Goal: Task Accomplishment & Management: Use online tool/utility

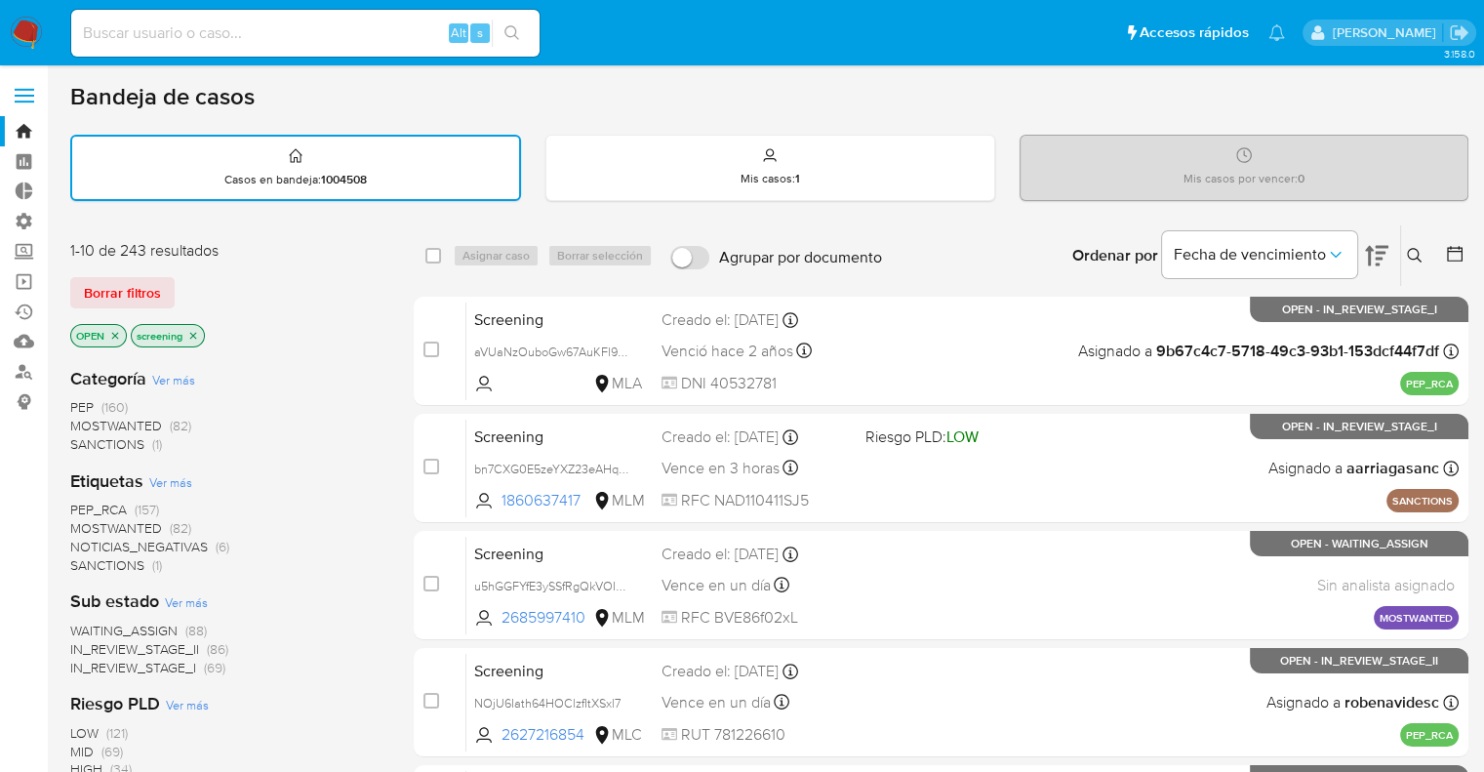
click at [181, 279] on div "Borrar filtros" at bounding box center [226, 292] width 312 height 31
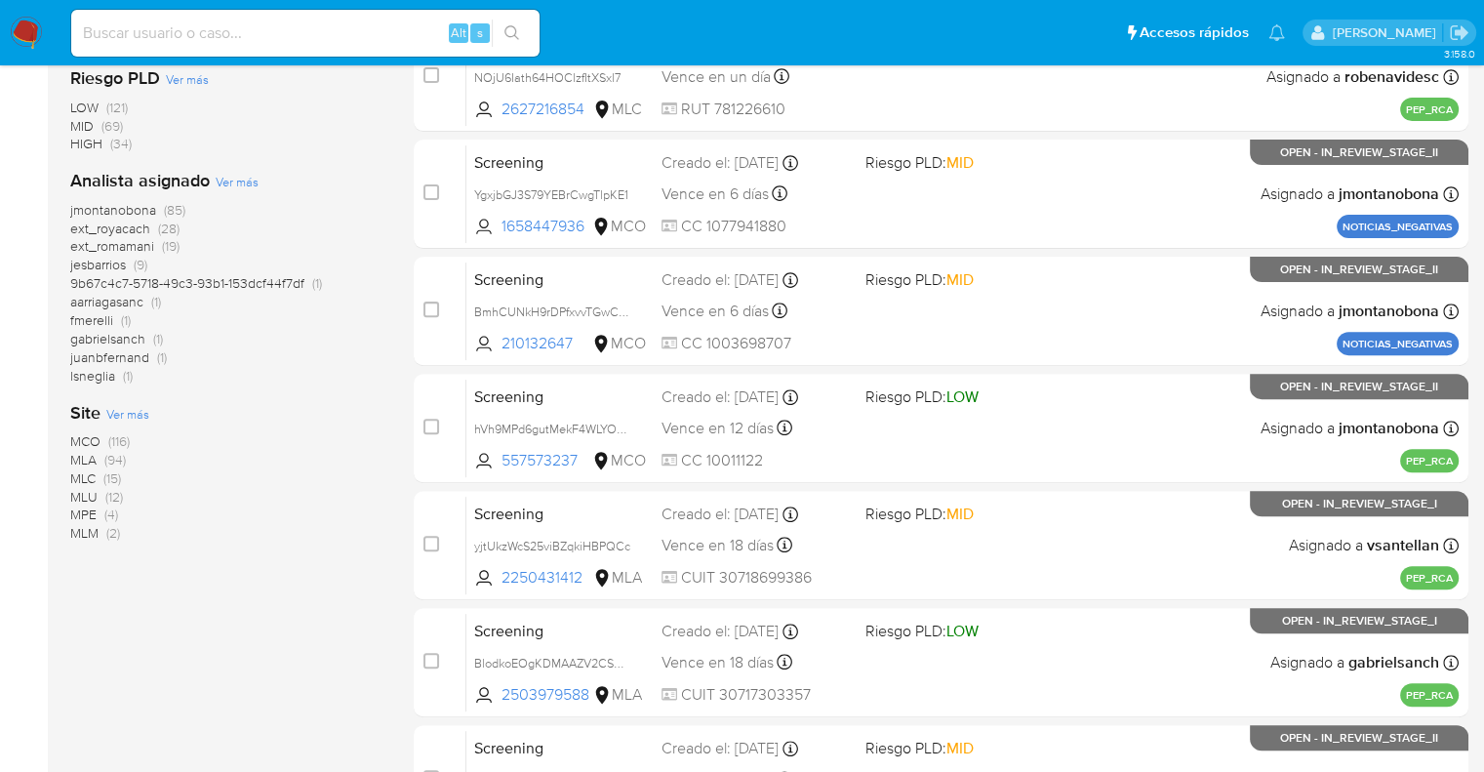
scroll to position [839, 0]
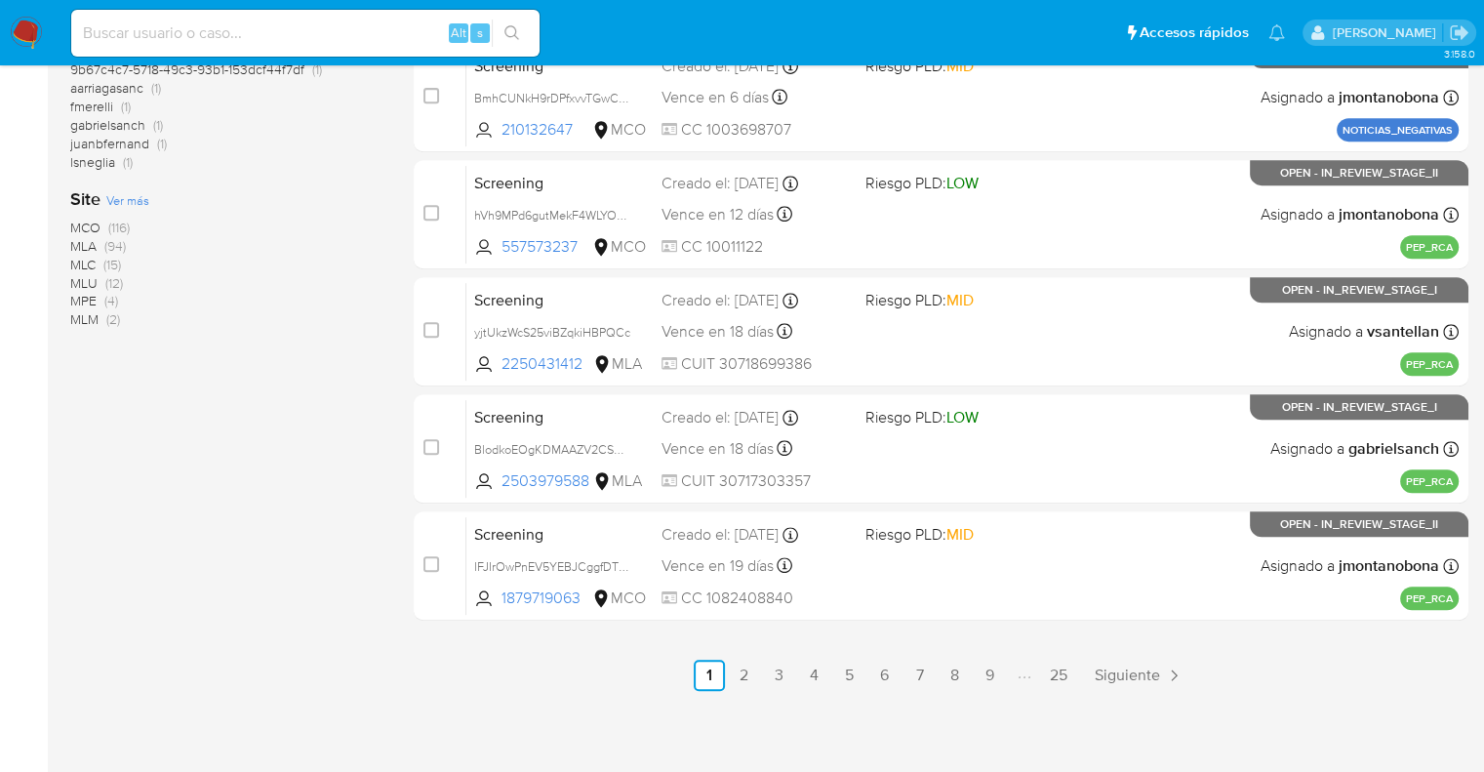
drag, startPoint x: 1089, startPoint y: 679, endPoint x: 442, endPoint y: 727, distance: 648.5
click at [442, 727] on div "3.158.0" at bounding box center [769, 0] width 1398 height 1522
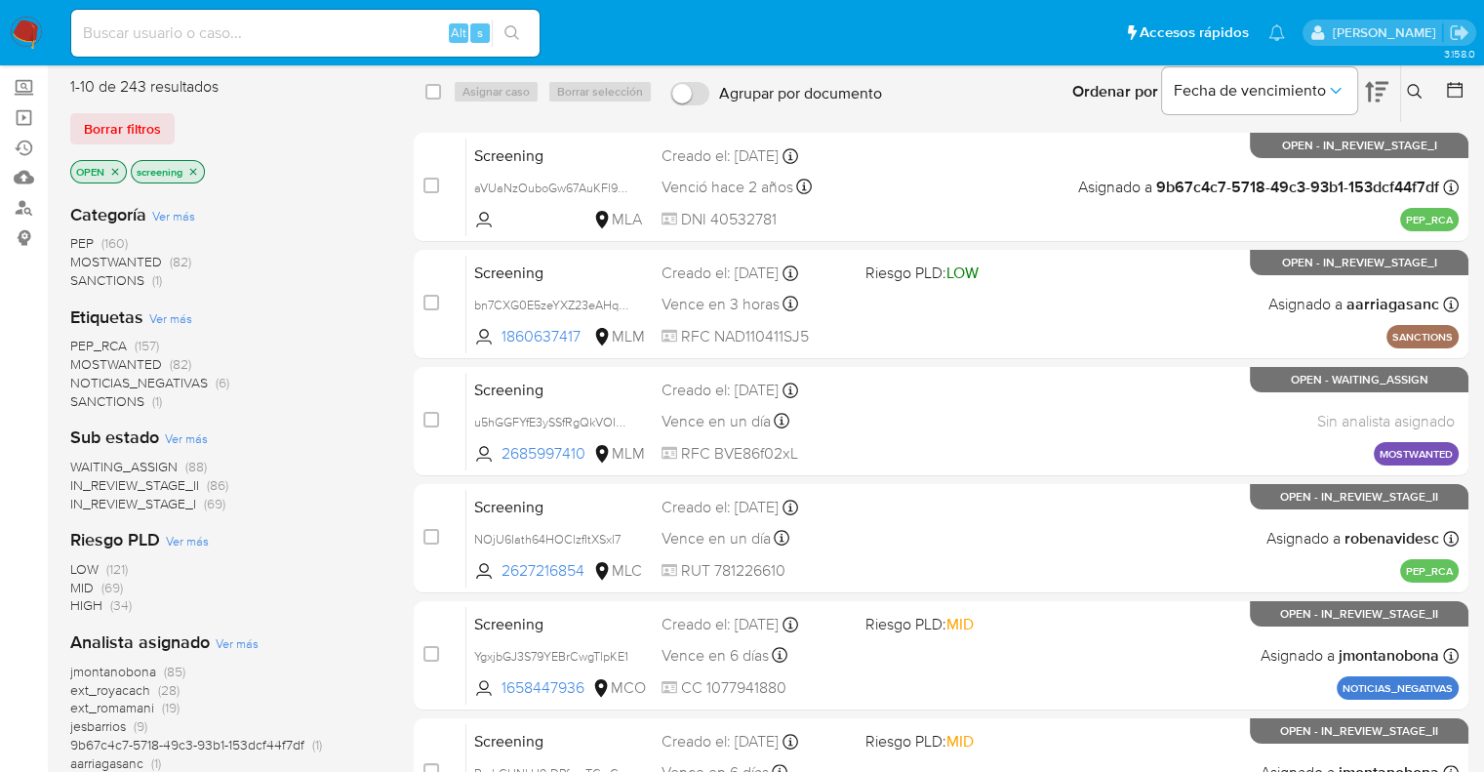
scroll to position [0, 0]
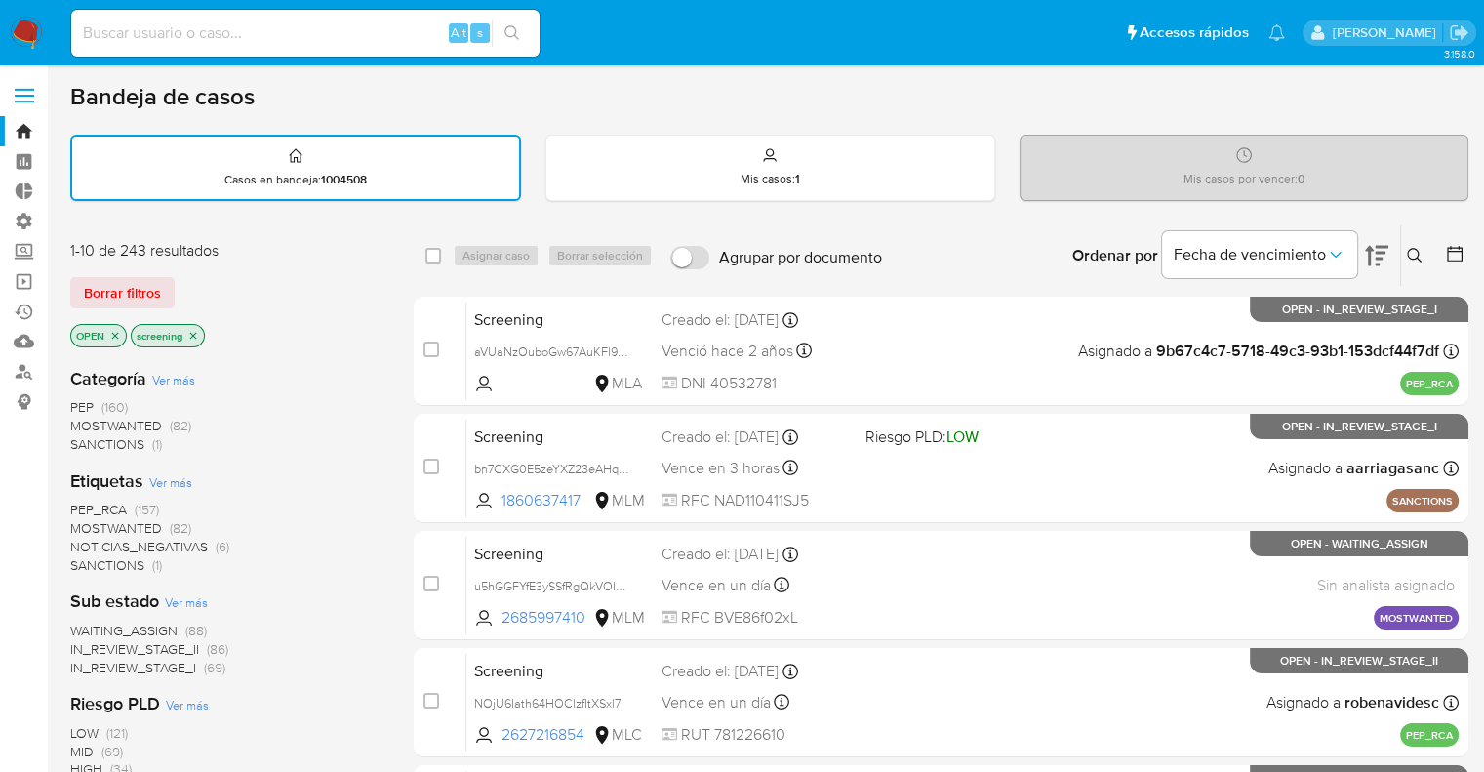
click at [376, 320] on div "1-10 de 243 resultados Borrar filtros OPEN screening" at bounding box center [226, 295] width 312 height 111
click at [245, 294] on div "Borrar filtros" at bounding box center [226, 292] width 312 height 31
click at [88, 558] on span "SANCTIONS" at bounding box center [107, 565] width 74 height 20
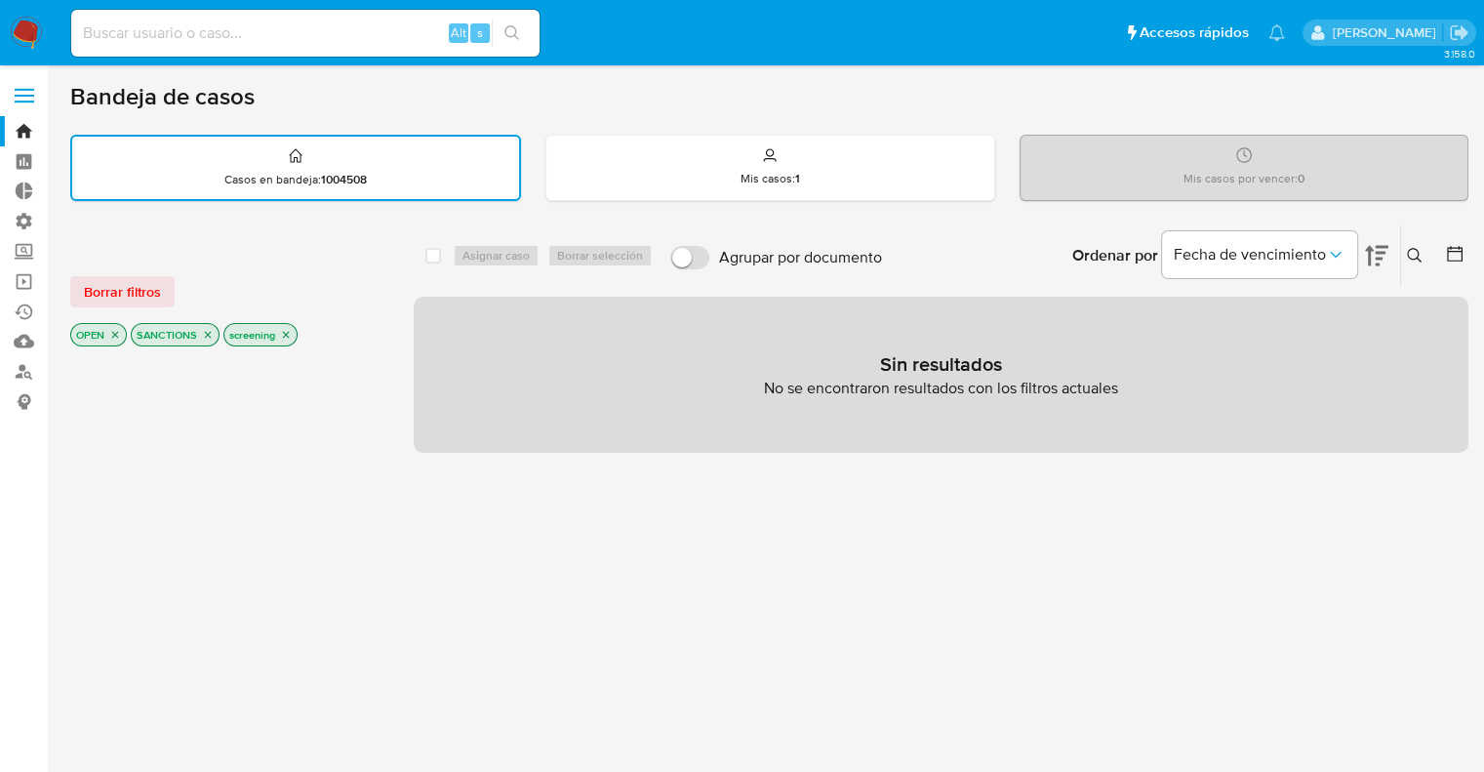
click at [209, 333] on icon "close-filter" at bounding box center [208, 335] width 12 height 12
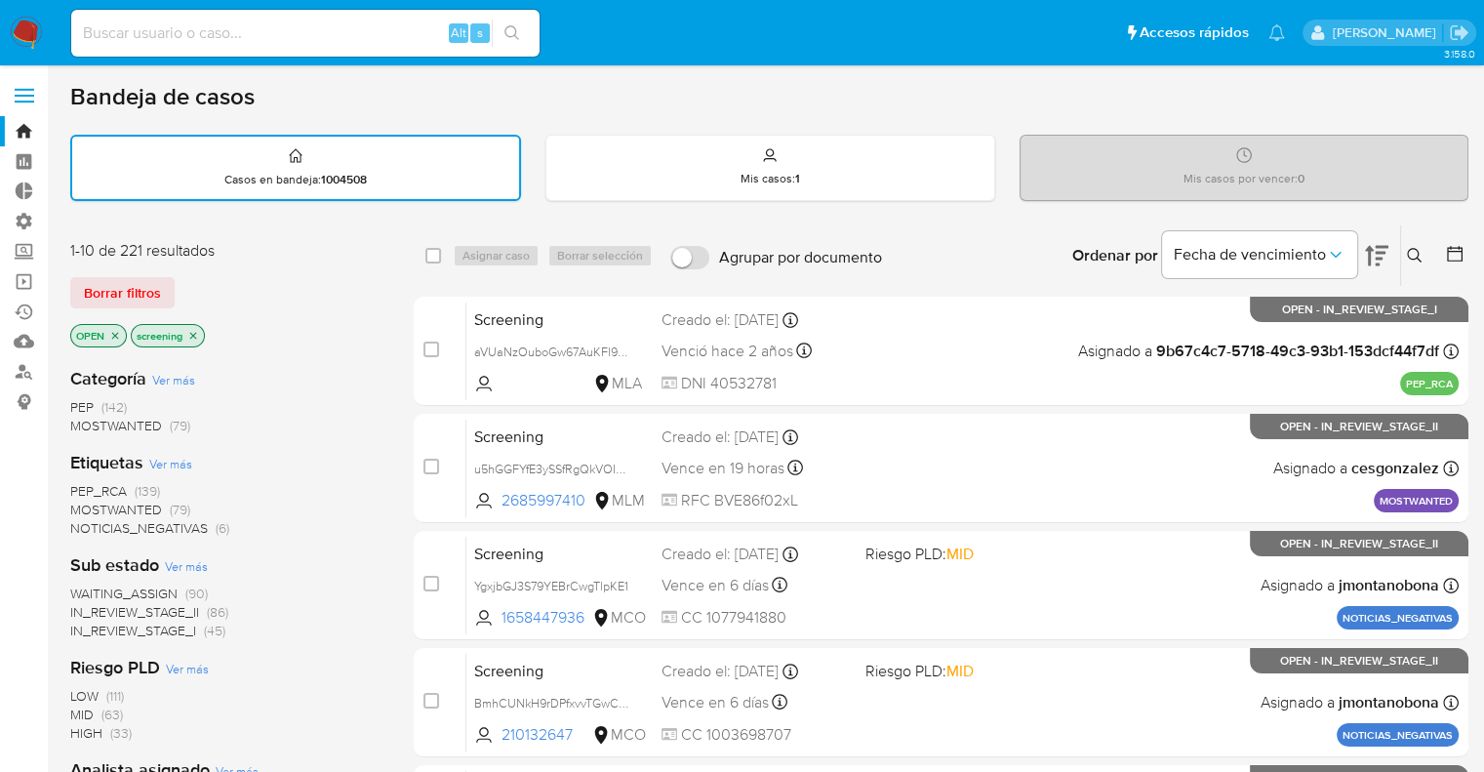
click at [94, 505] on span "MOSTWANTED" at bounding box center [116, 509] width 92 height 20
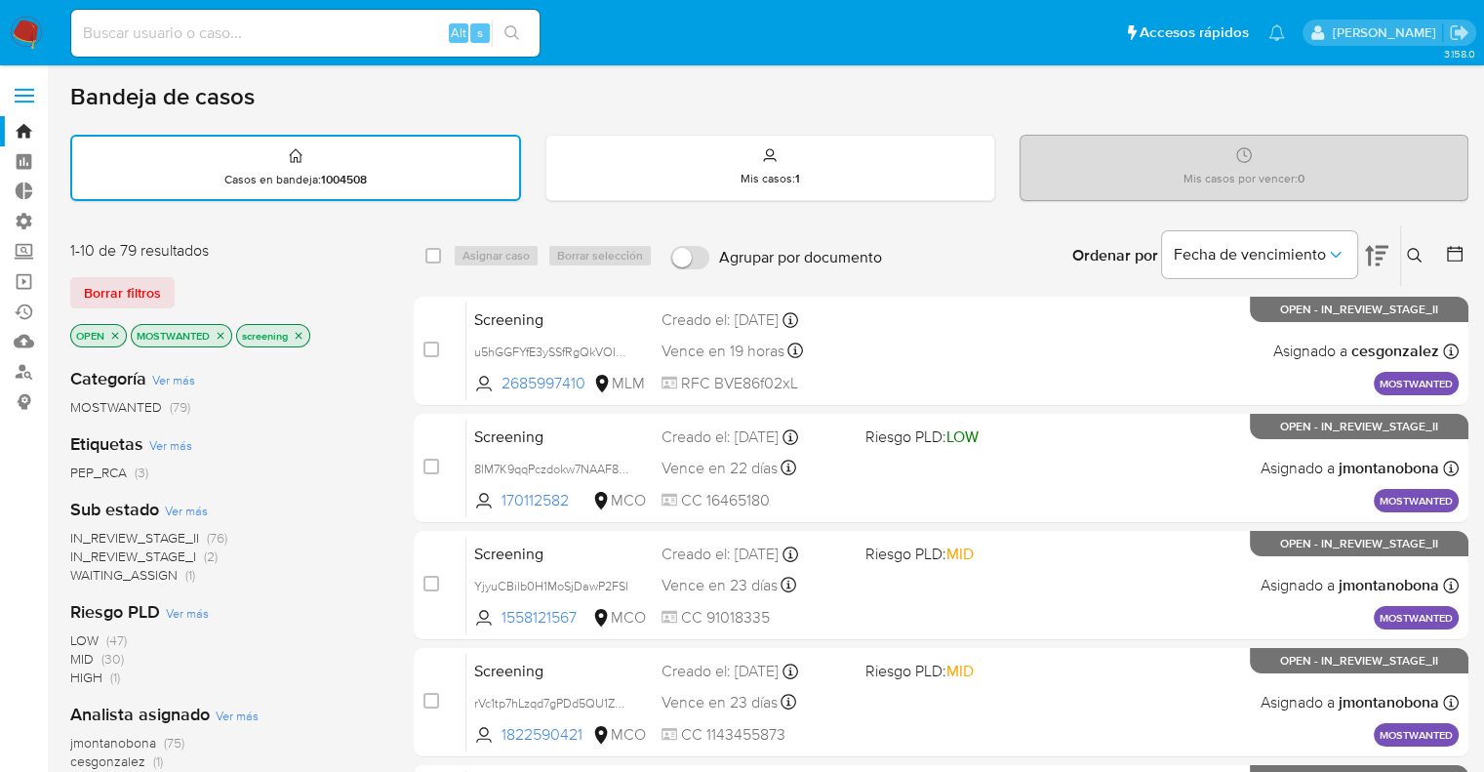
click at [219, 337] on icon "close-filter" at bounding box center [221, 336] width 12 height 12
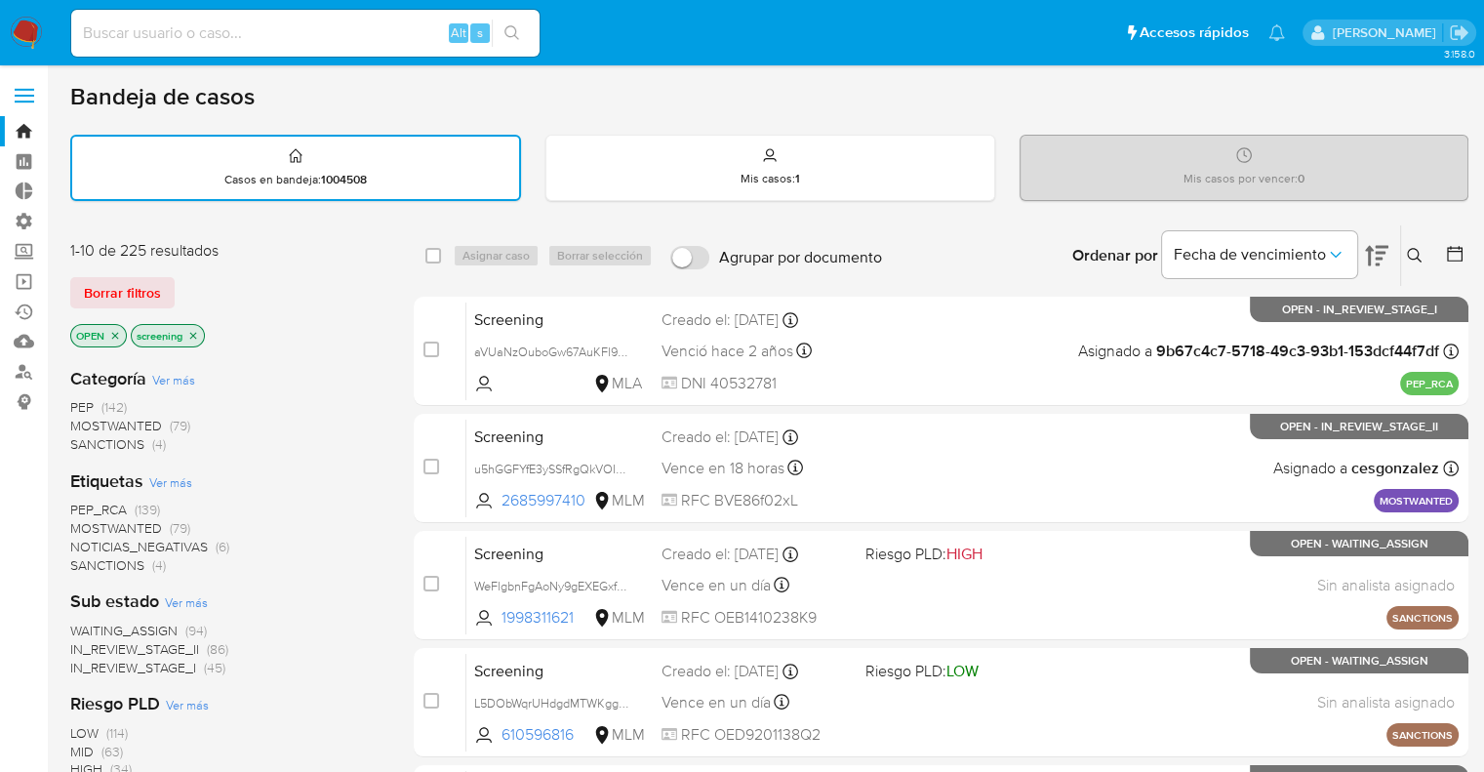
click at [75, 506] on span "PEP_RCA" at bounding box center [98, 509] width 57 height 20
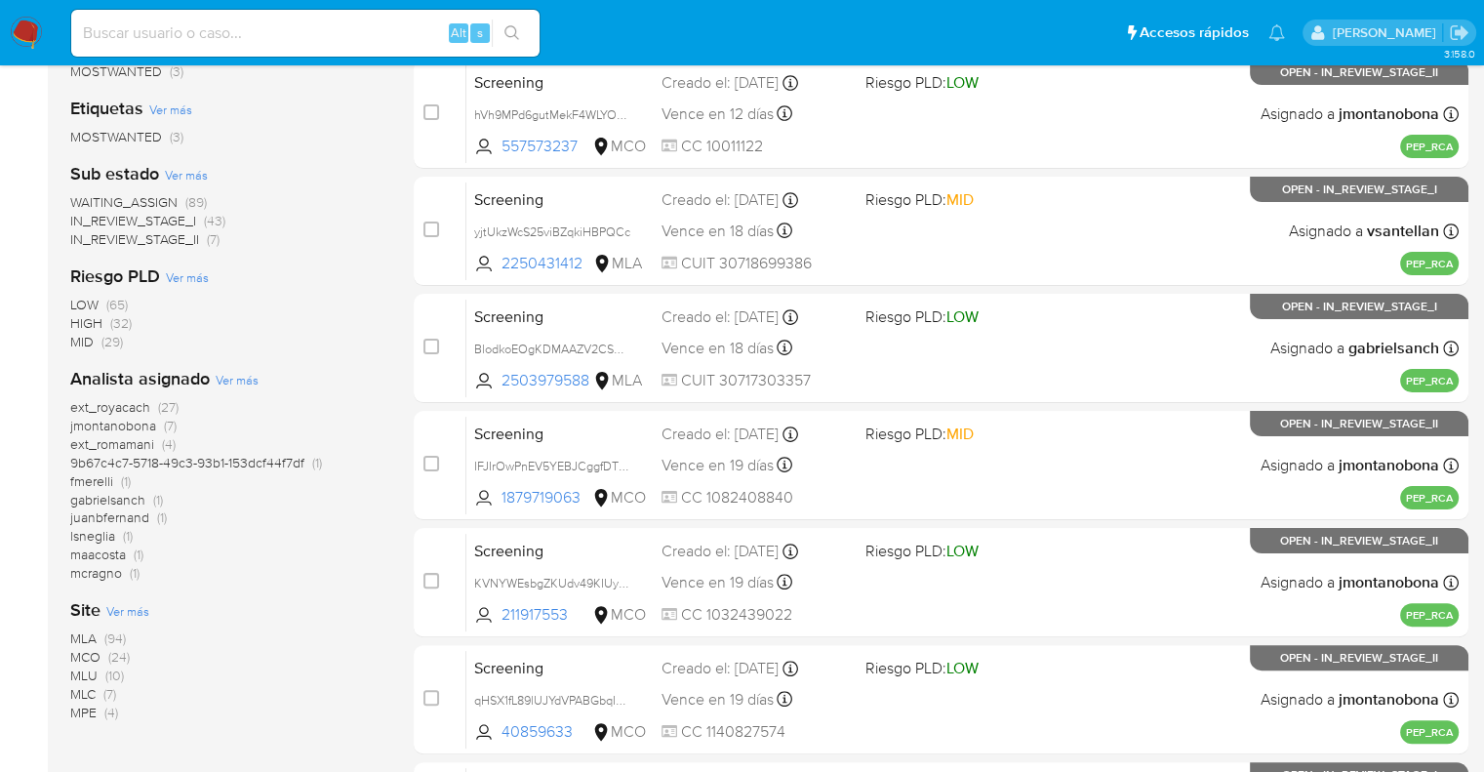
scroll to position [366, 0]
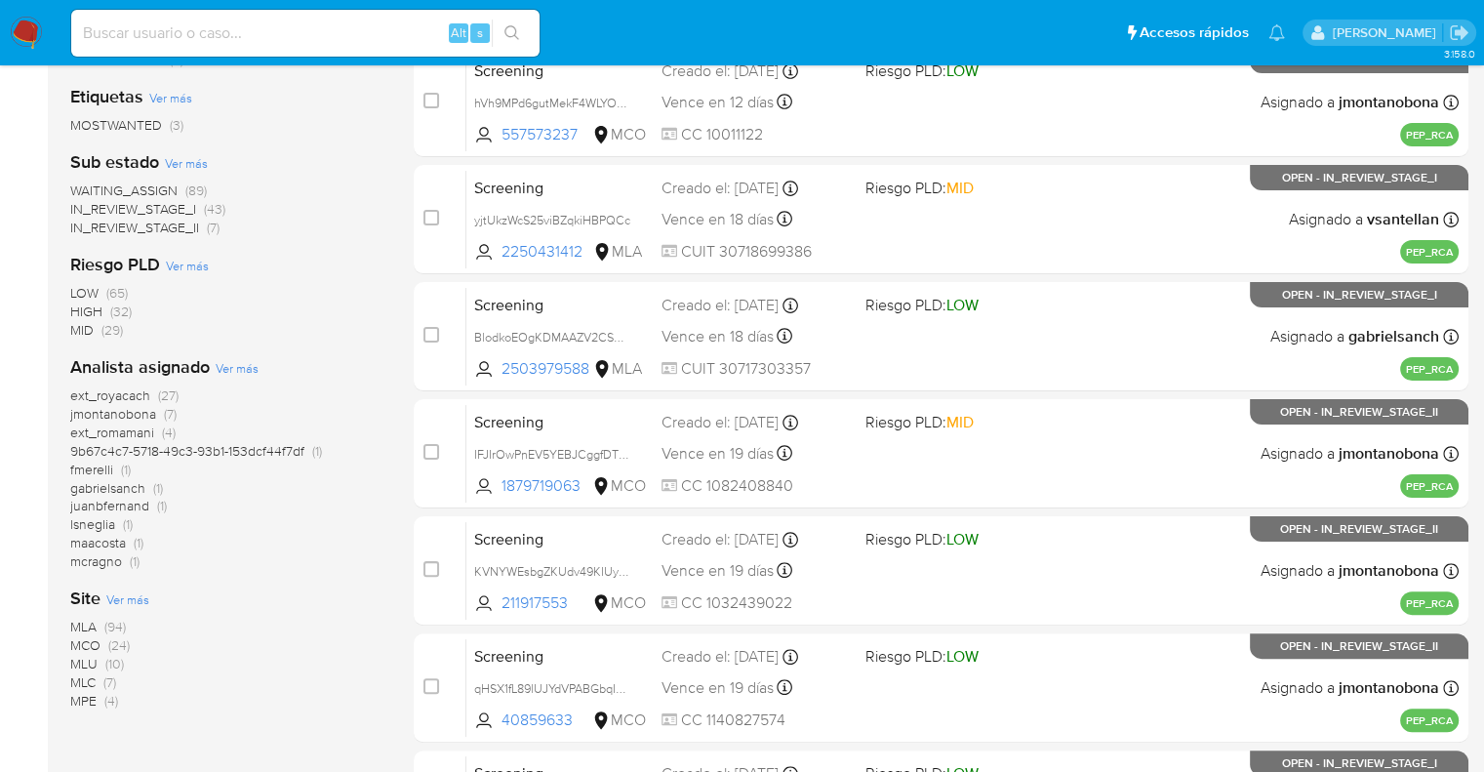
click at [92, 182] on span "WAITING_ASSIGN" at bounding box center [123, 190] width 107 height 20
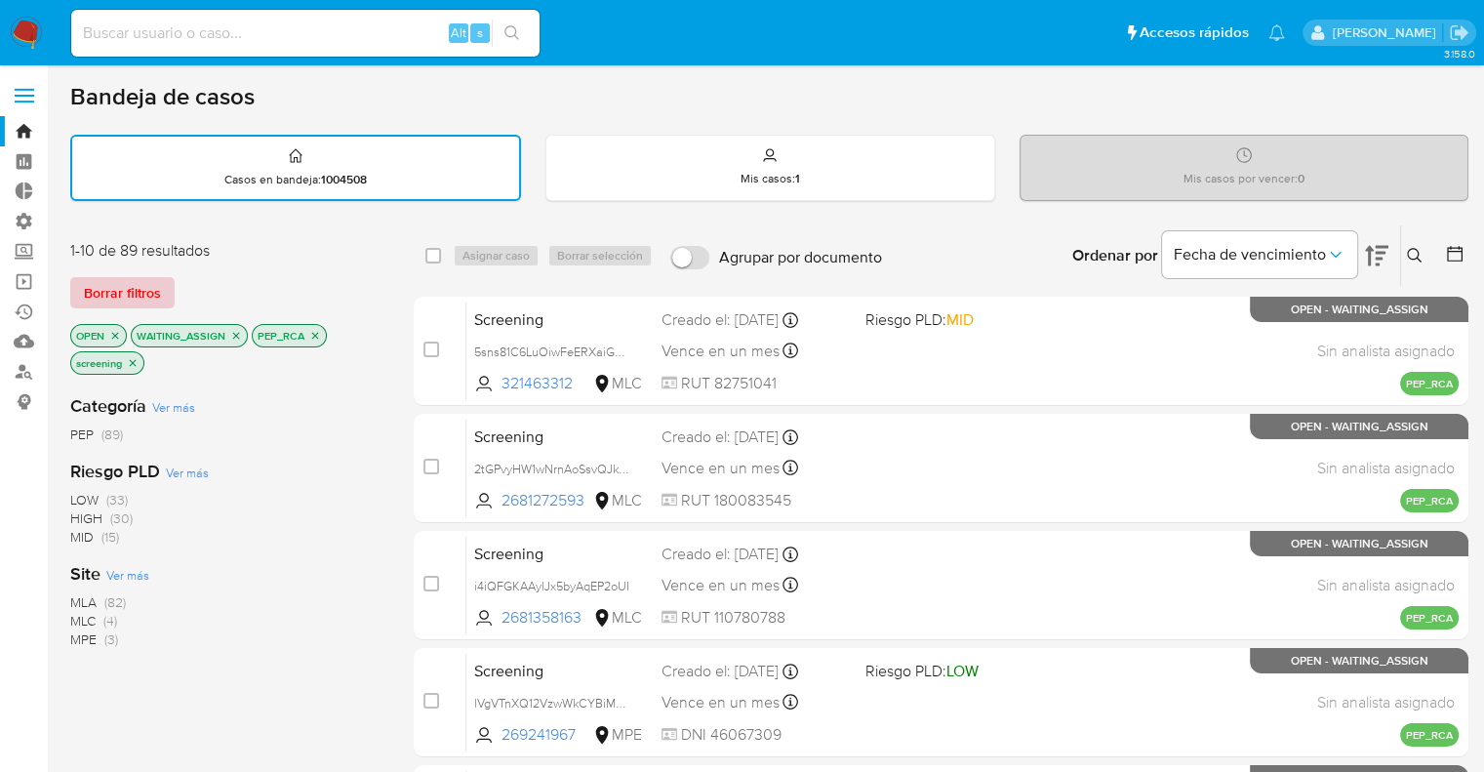
click at [168, 289] on button "Borrar filtros" at bounding box center [122, 292] width 104 height 31
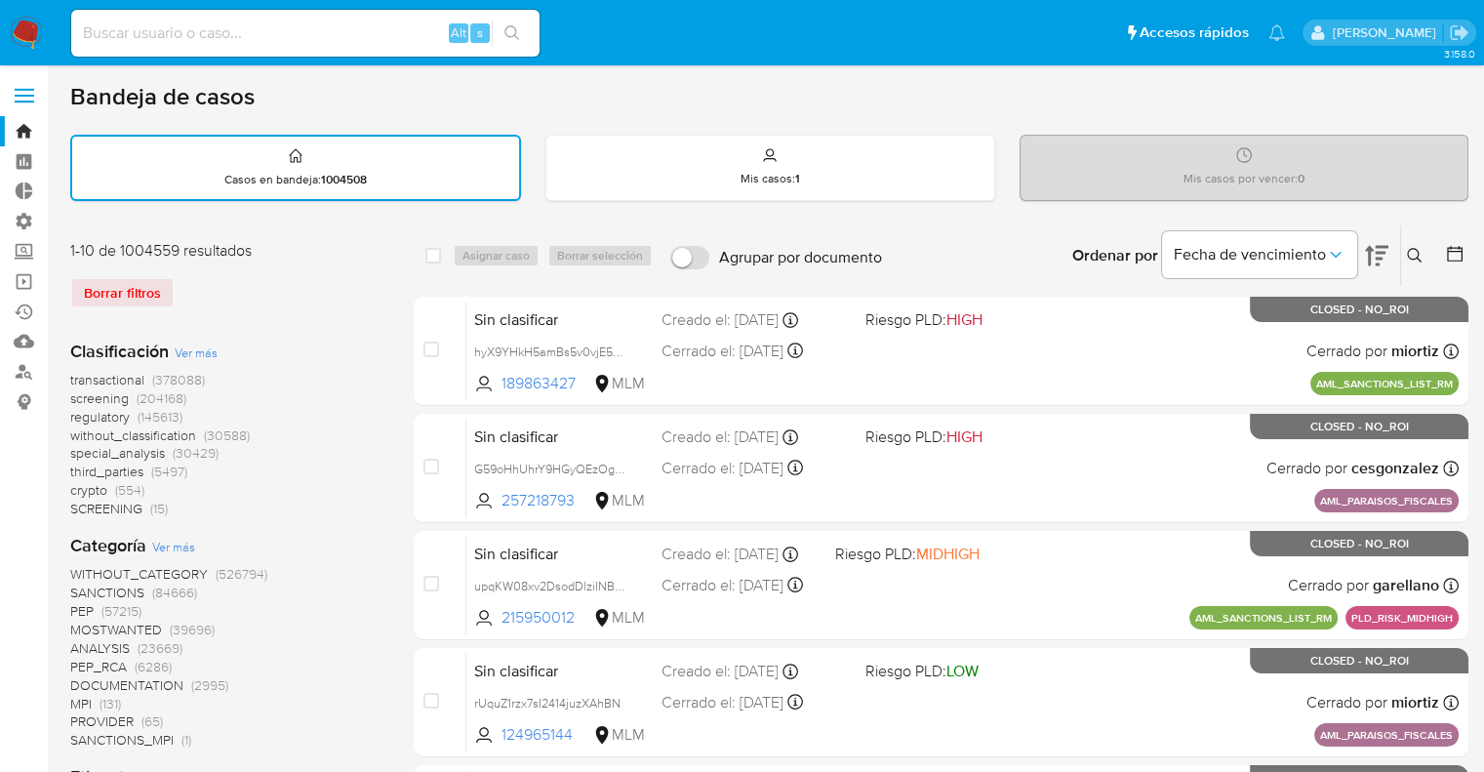
click at [79, 417] on span "regulatory" at bounding box center [100, 417] width 60 height 20
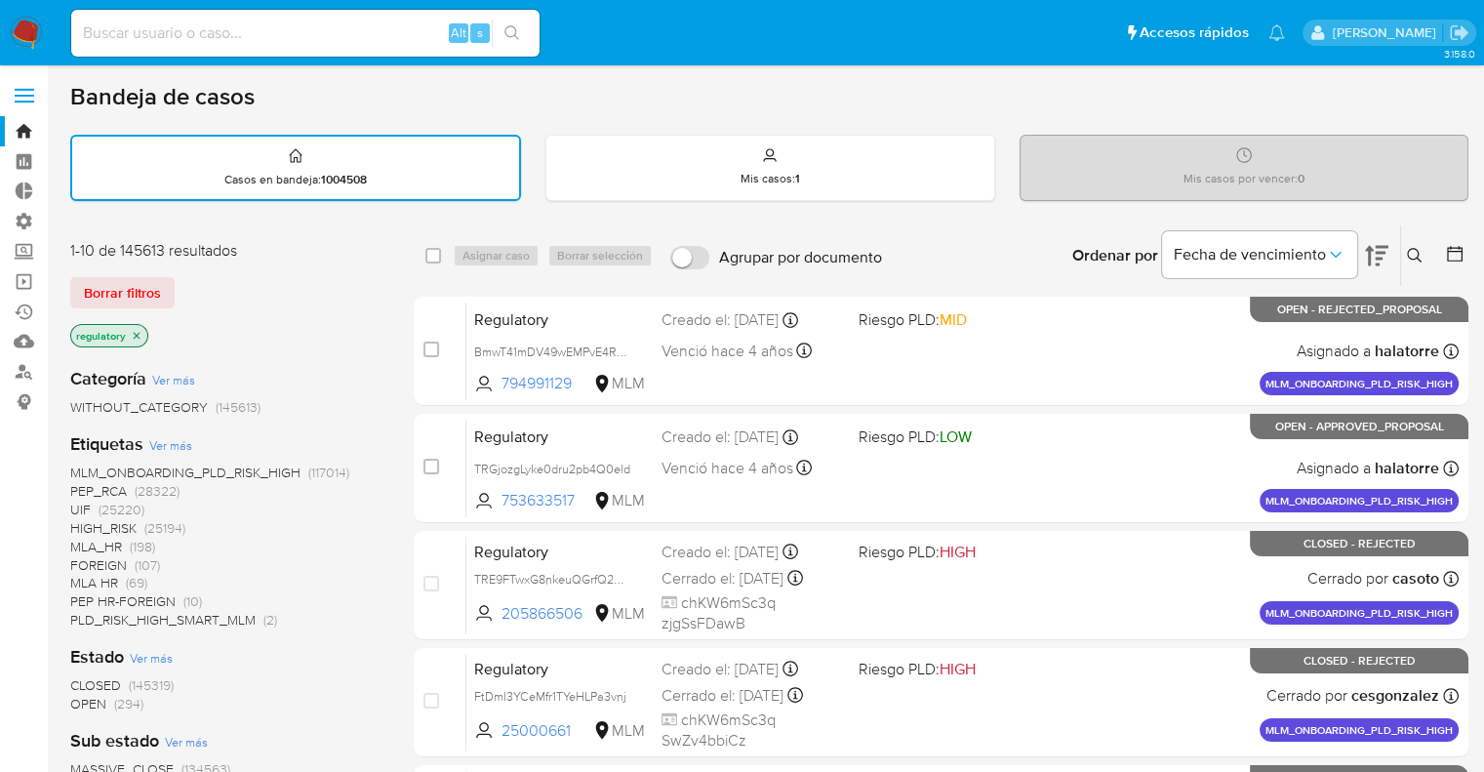
click at [82, 700] on span "OPEN" at bounding box center [88, 704] width 36 height 20
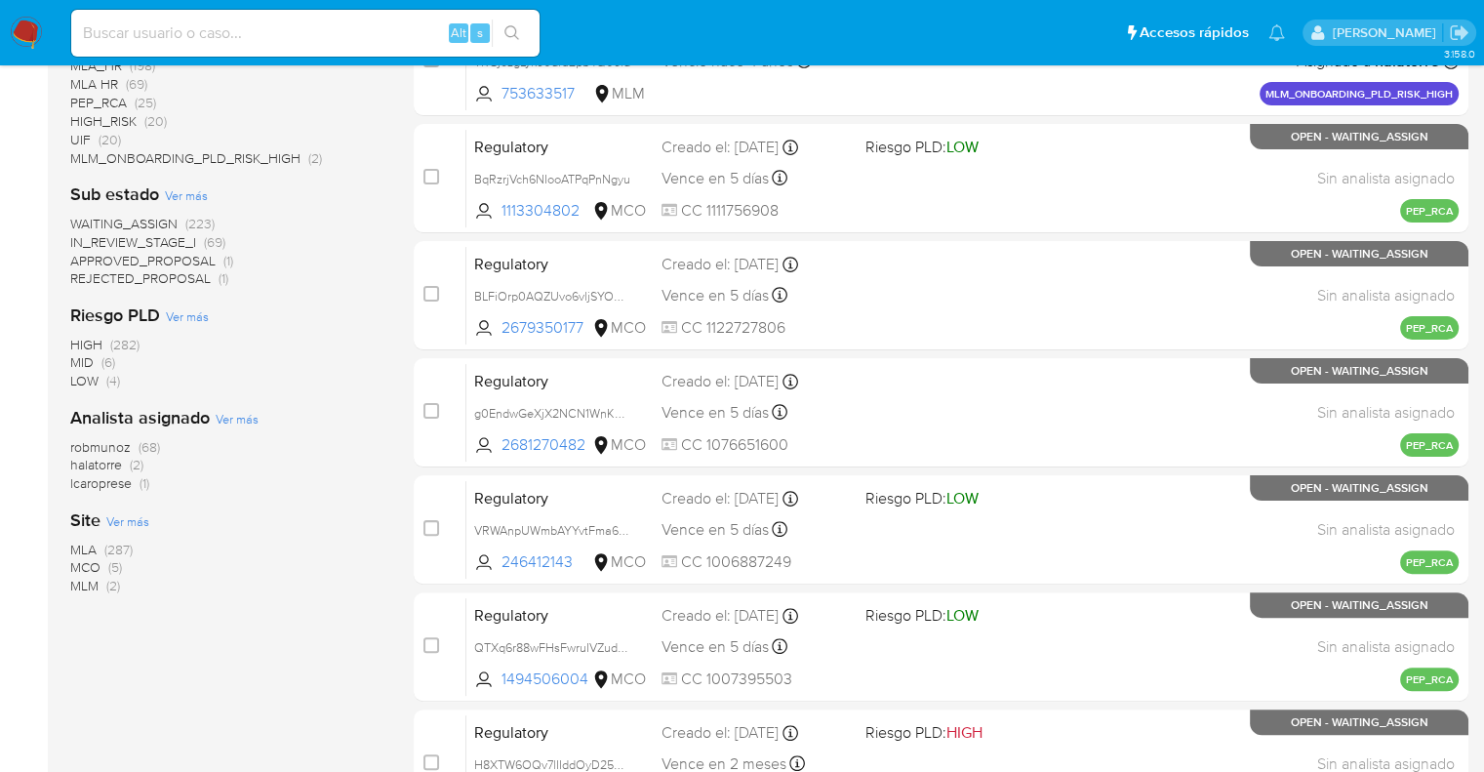
scroll to position [405, 0]
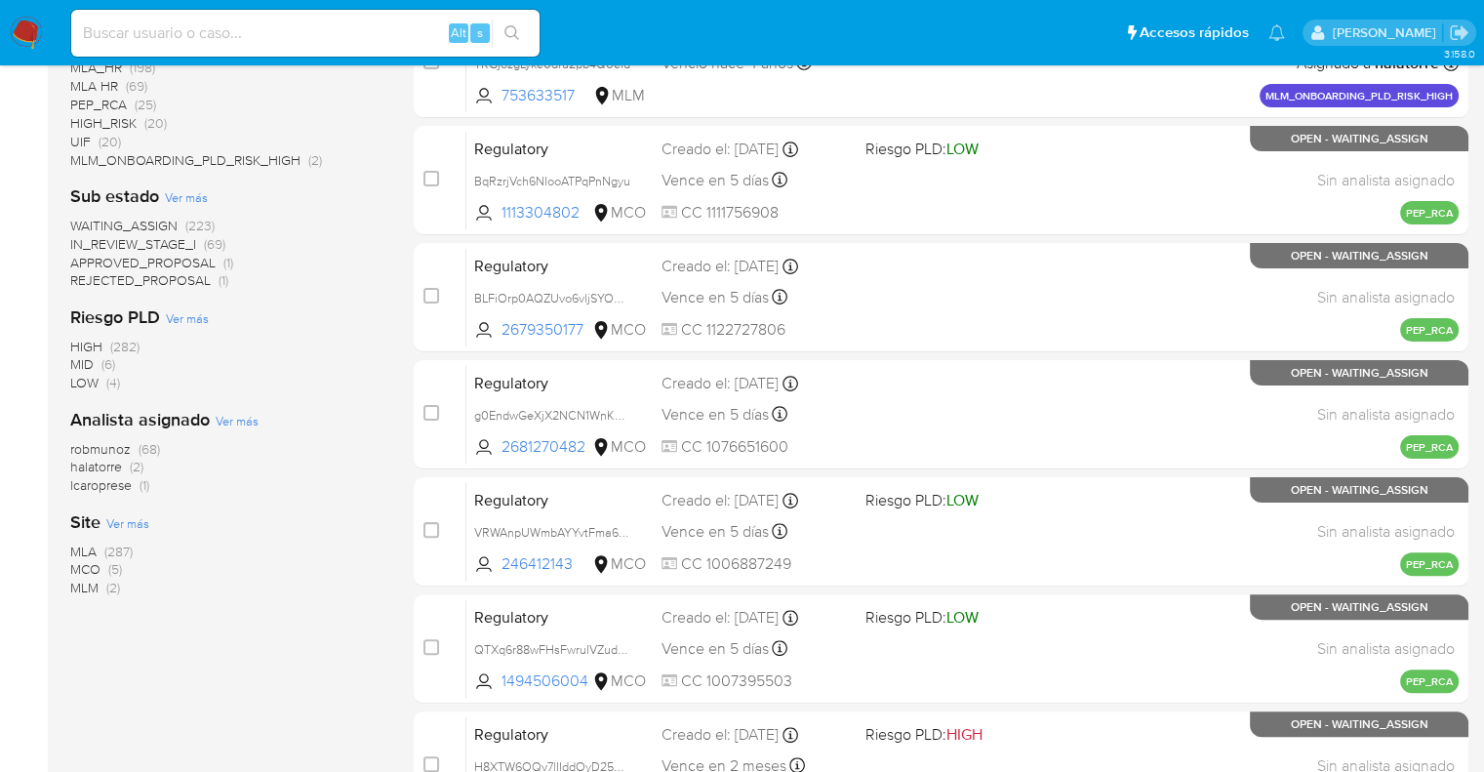
click at [81, 565] on span "MCO" at bounding box center [85, 569] width 30 height 20
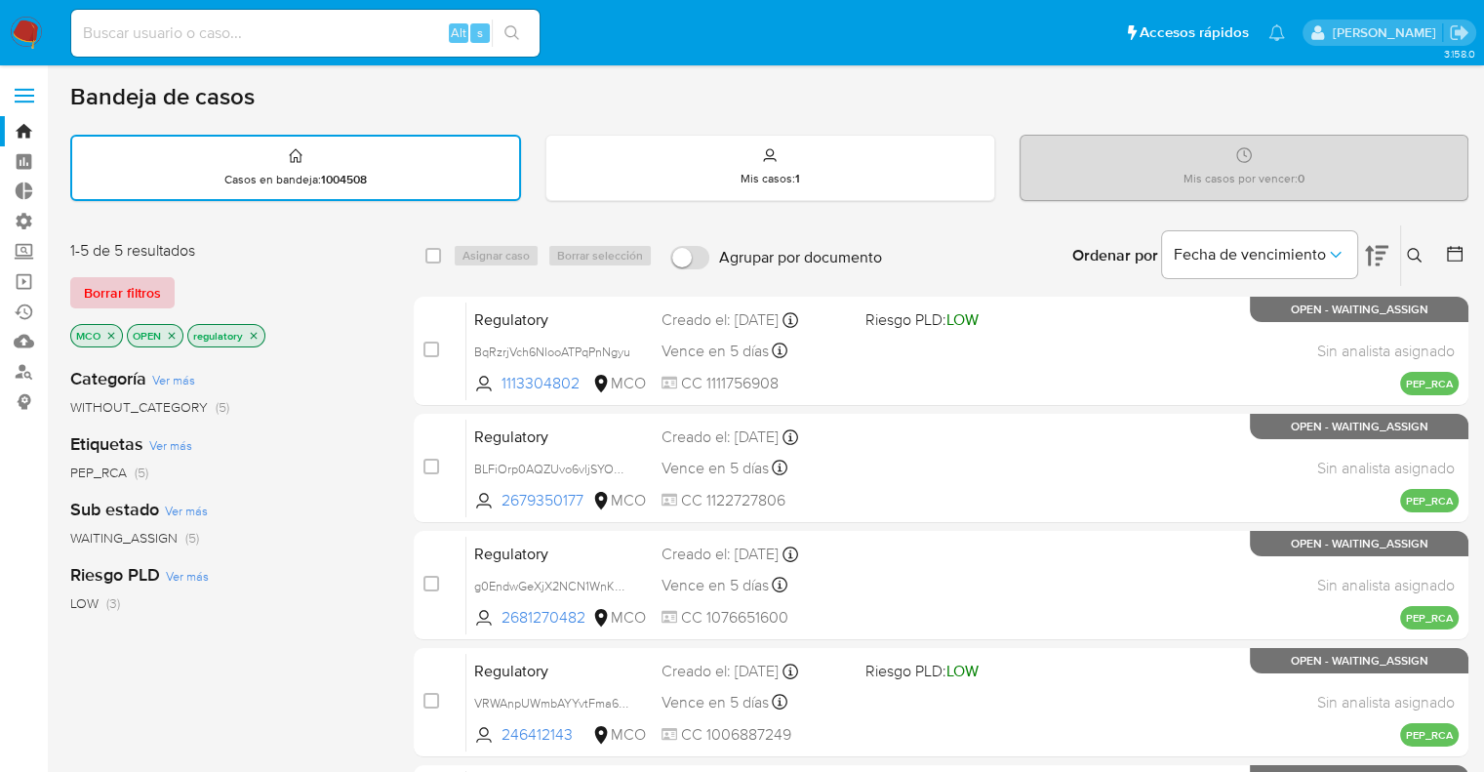
click at [165, 285] on button "Borrar filtros" at bounding box center [122, 292] width 104 height 31
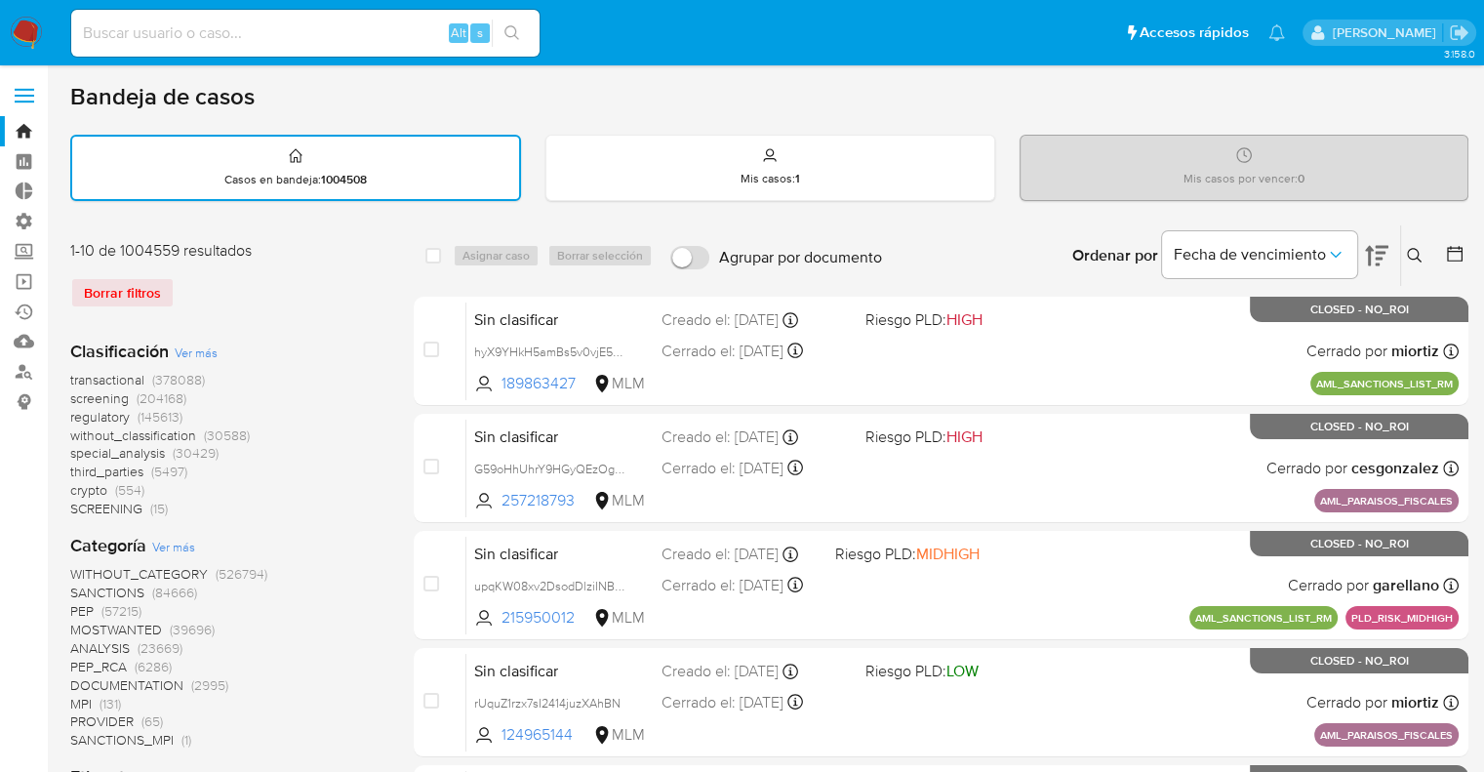
click at [82, 393] on span "screening" at bounding box center [99, 398] width 59 height 20
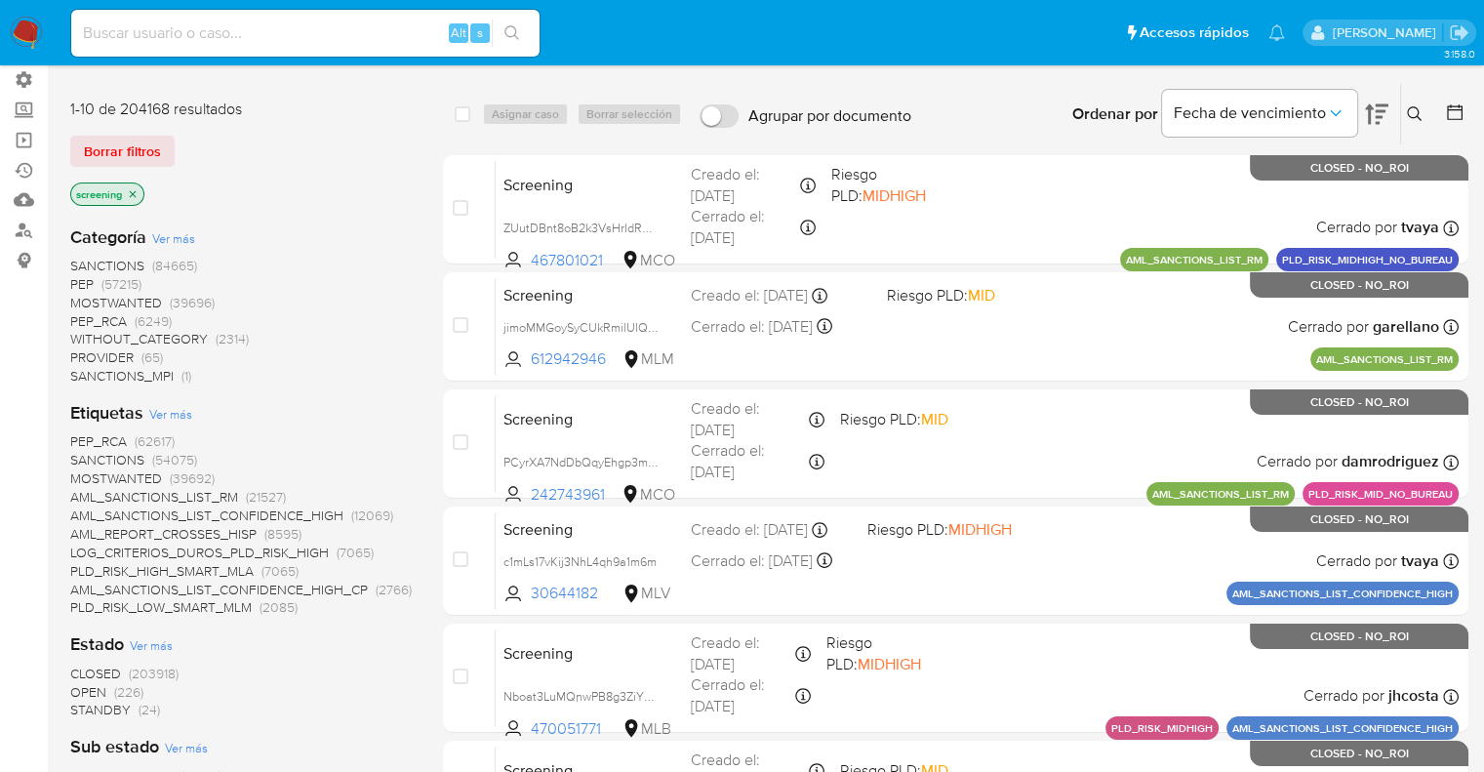
scroll to position [140, 0]
click at [81, 690] on span "OPEN" at bounding box center [88, 693] width 36 height 20
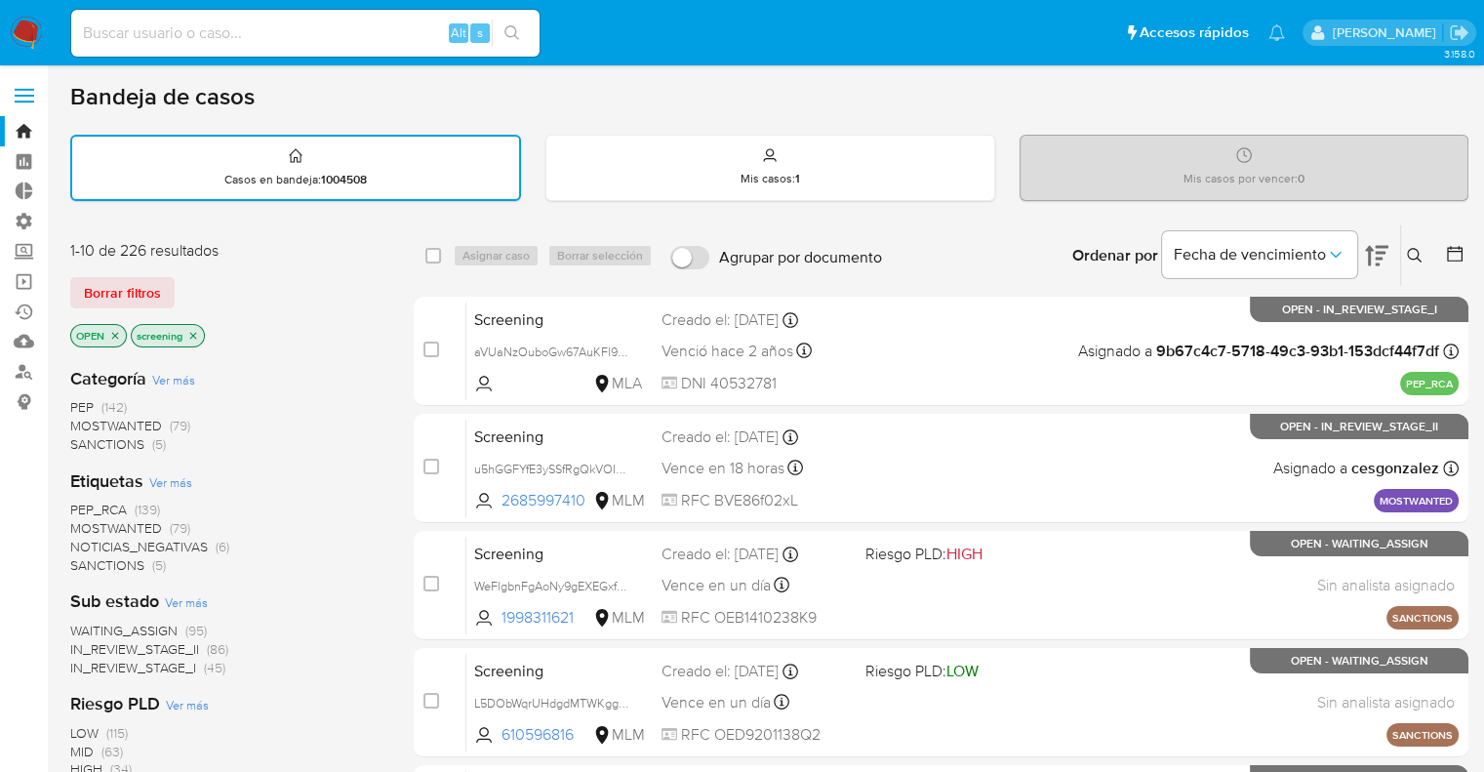
click at [179, 286] on div "Borrar filtros" at bounding box center [226, 292] width 312 height 31
click at [182, 281] on div "Borrar filtros" at bounding box center [226, 292] width 312 height 31
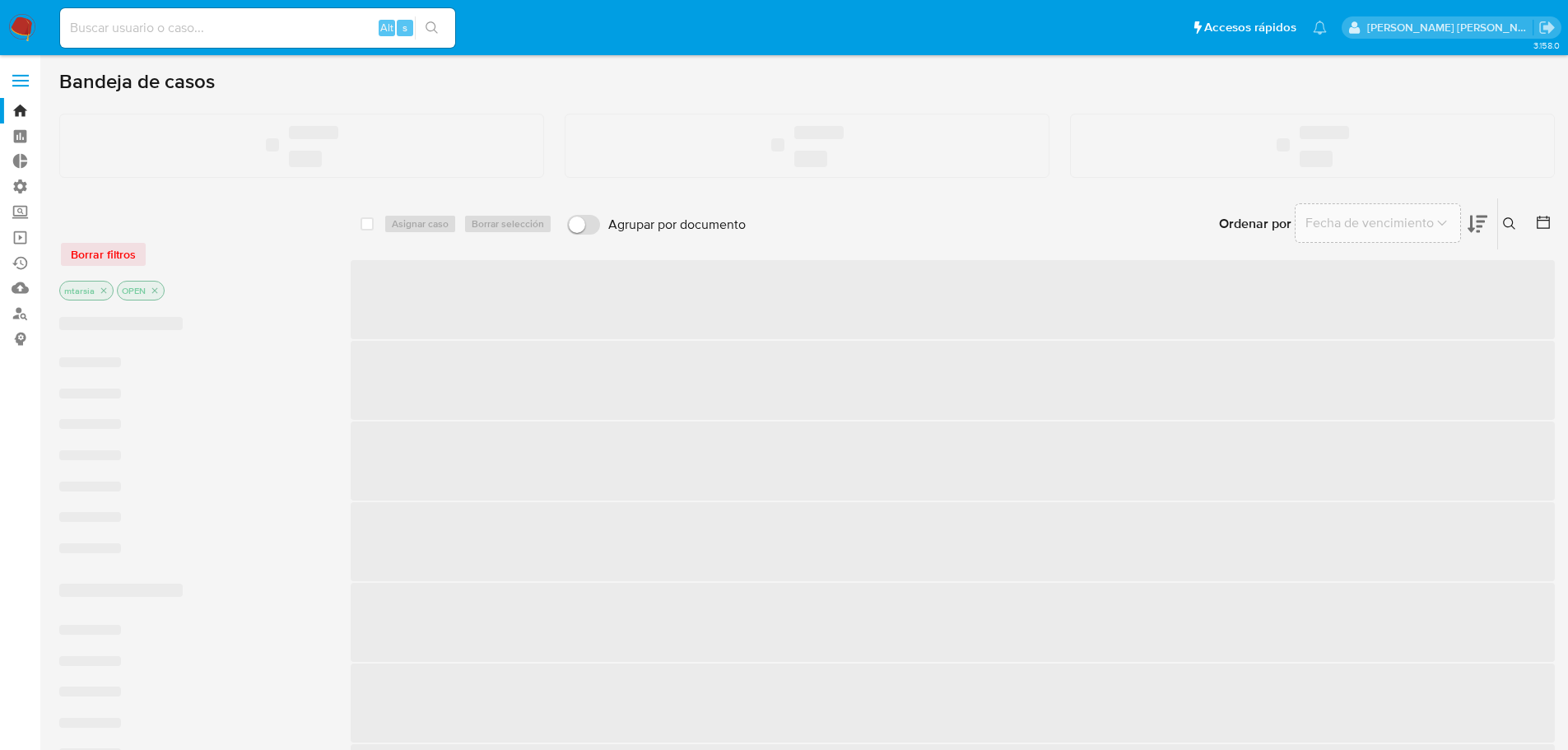
click at [21, 214] on label "Screening" at bounding box center [98, 212] width 196 height 25
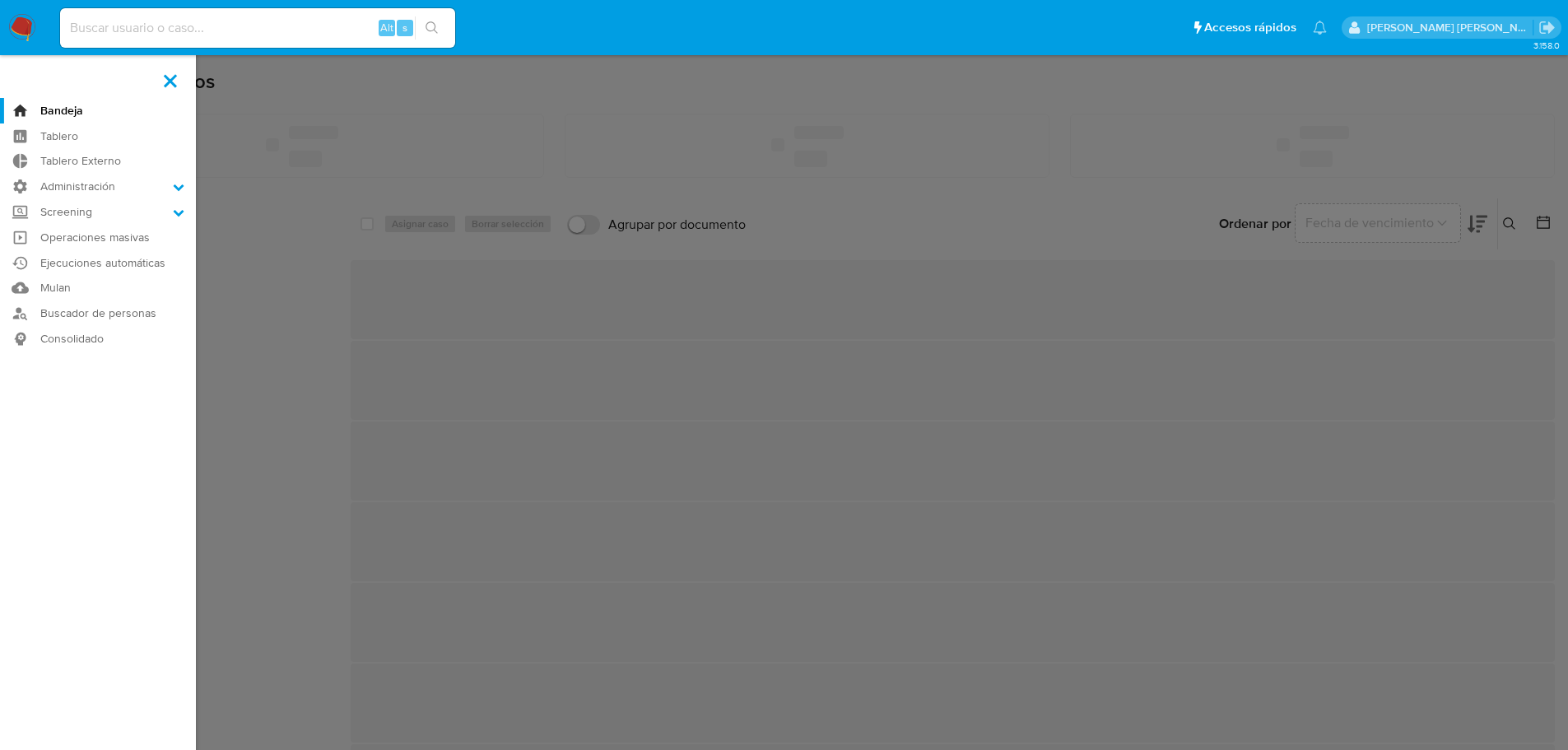
click at [0, 0] on input "Screening" at bounding box center [0, 0] width 0 height 0
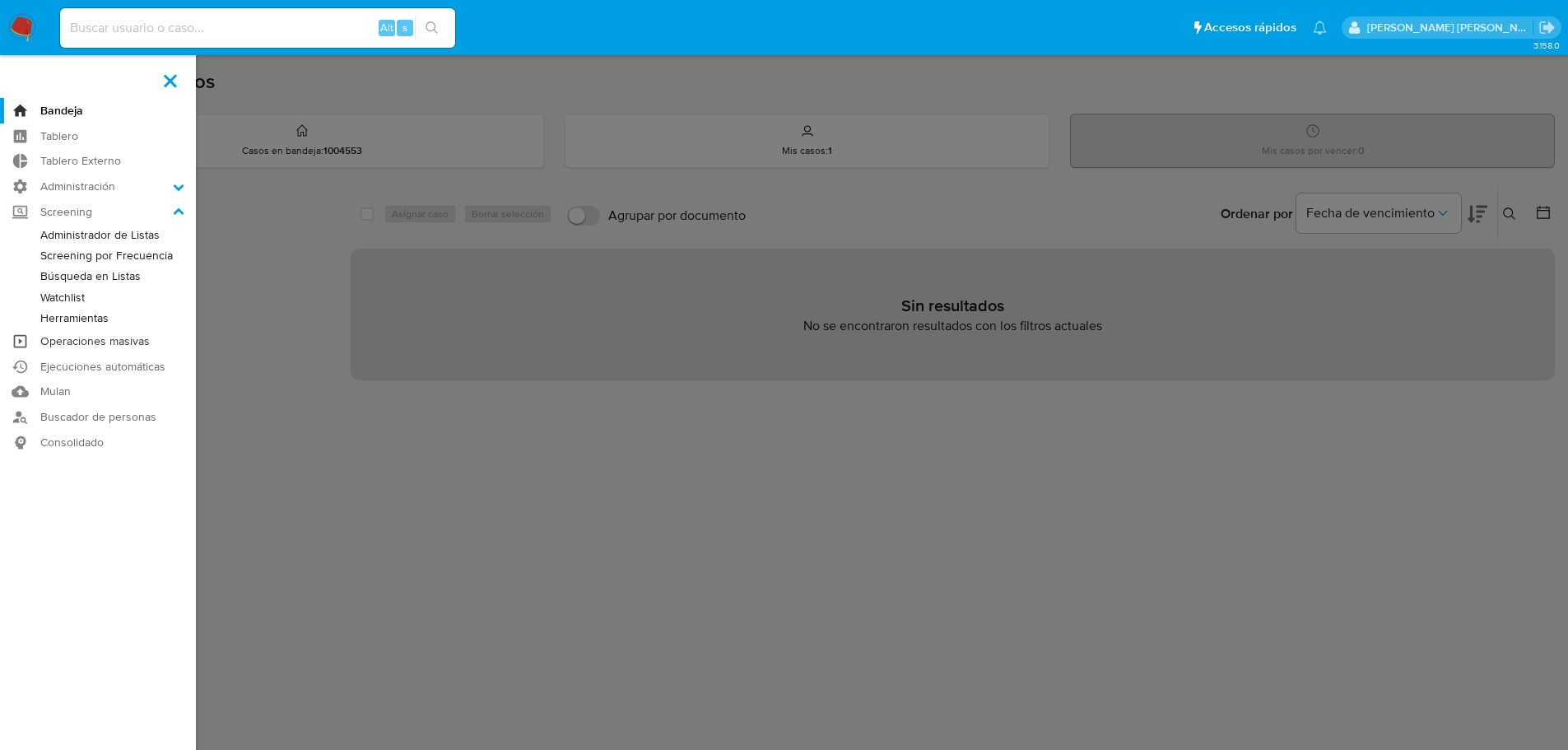
click at [49, 344] on link "Operaciones masivas" at bounding box center [98, 341] width 196 height 25
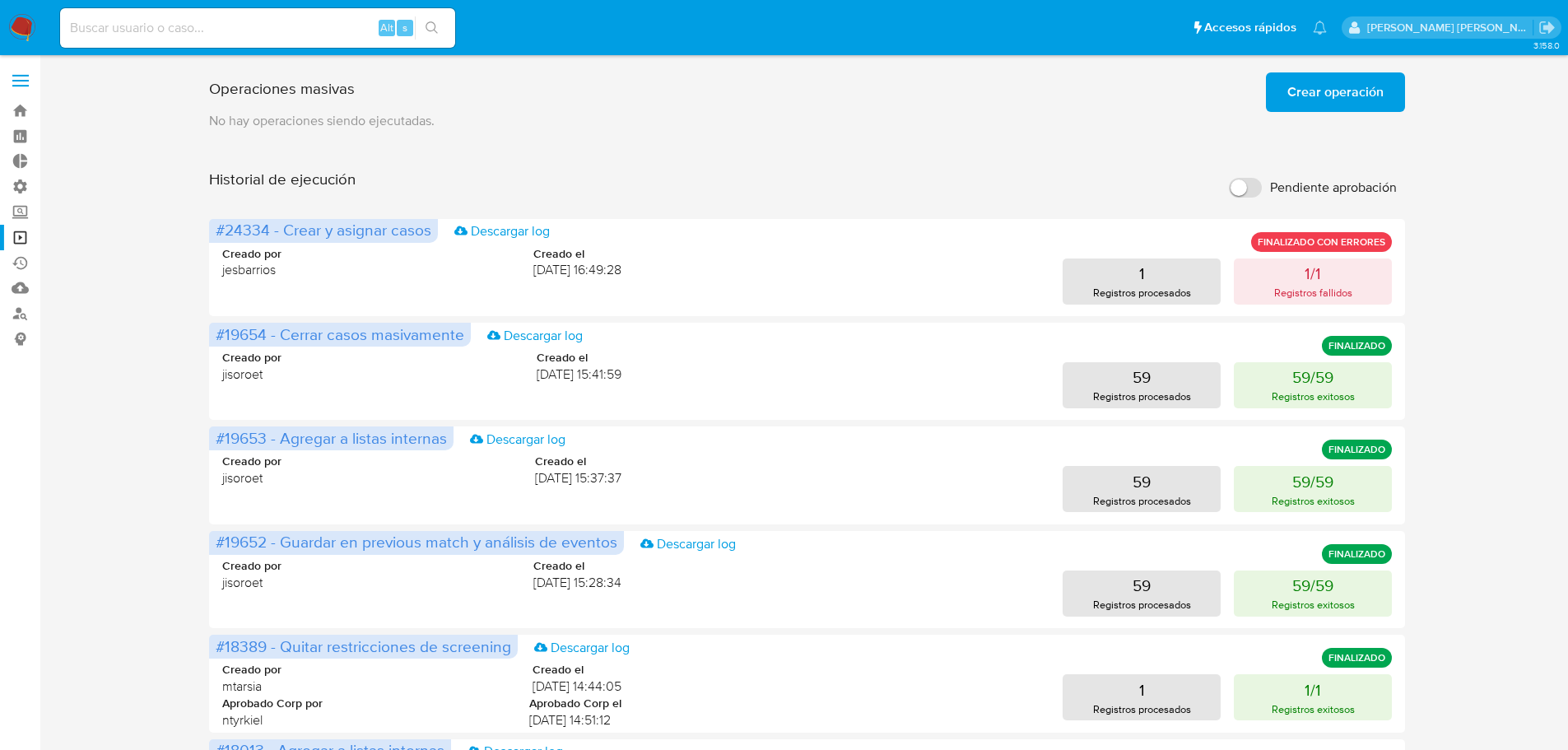
click at [1291, 88] on span "Crear operación" at bounding box center [1336, 92] width 96 height 36
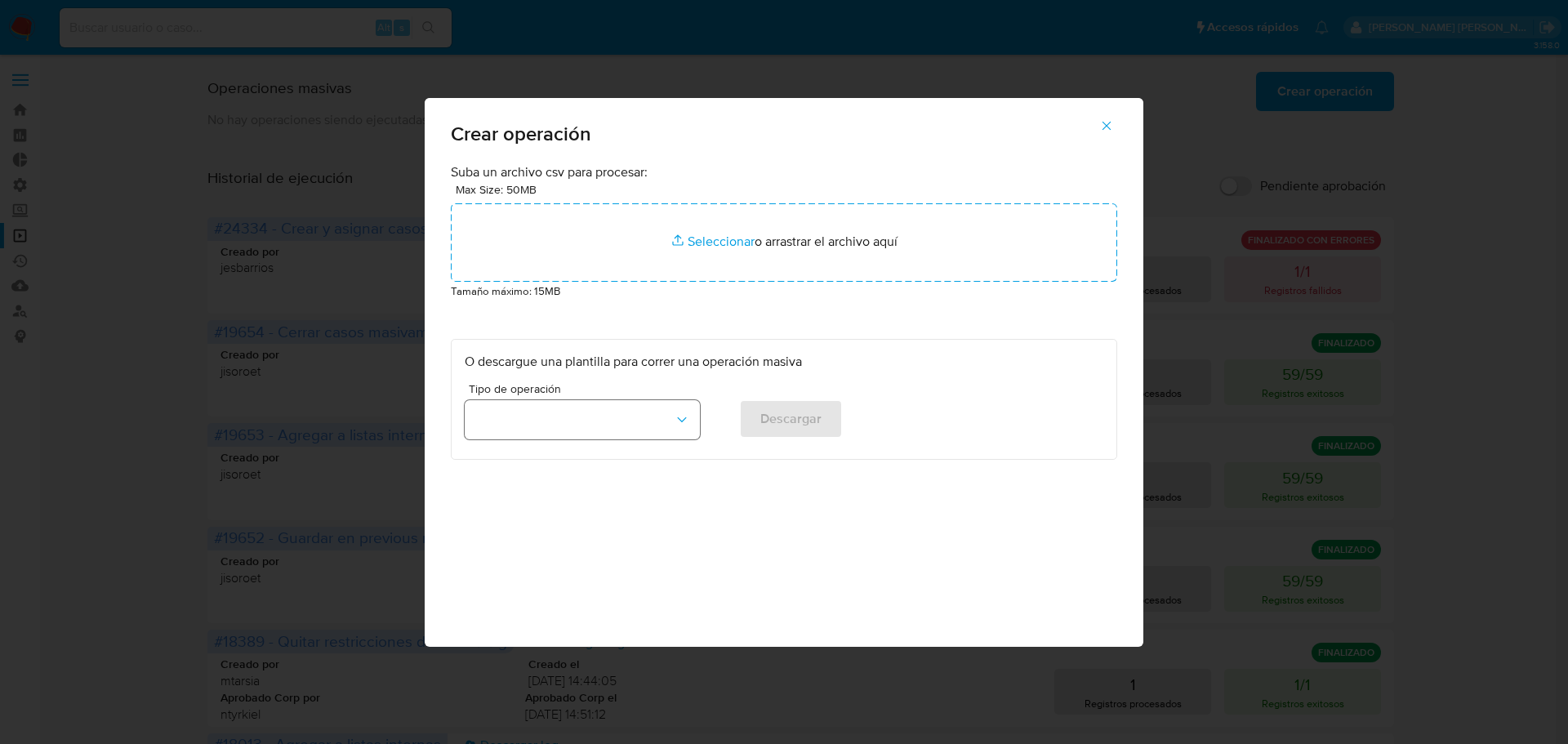
click at [645, 428] on button "button" at bounding box center [582, 419] width 235 height 39
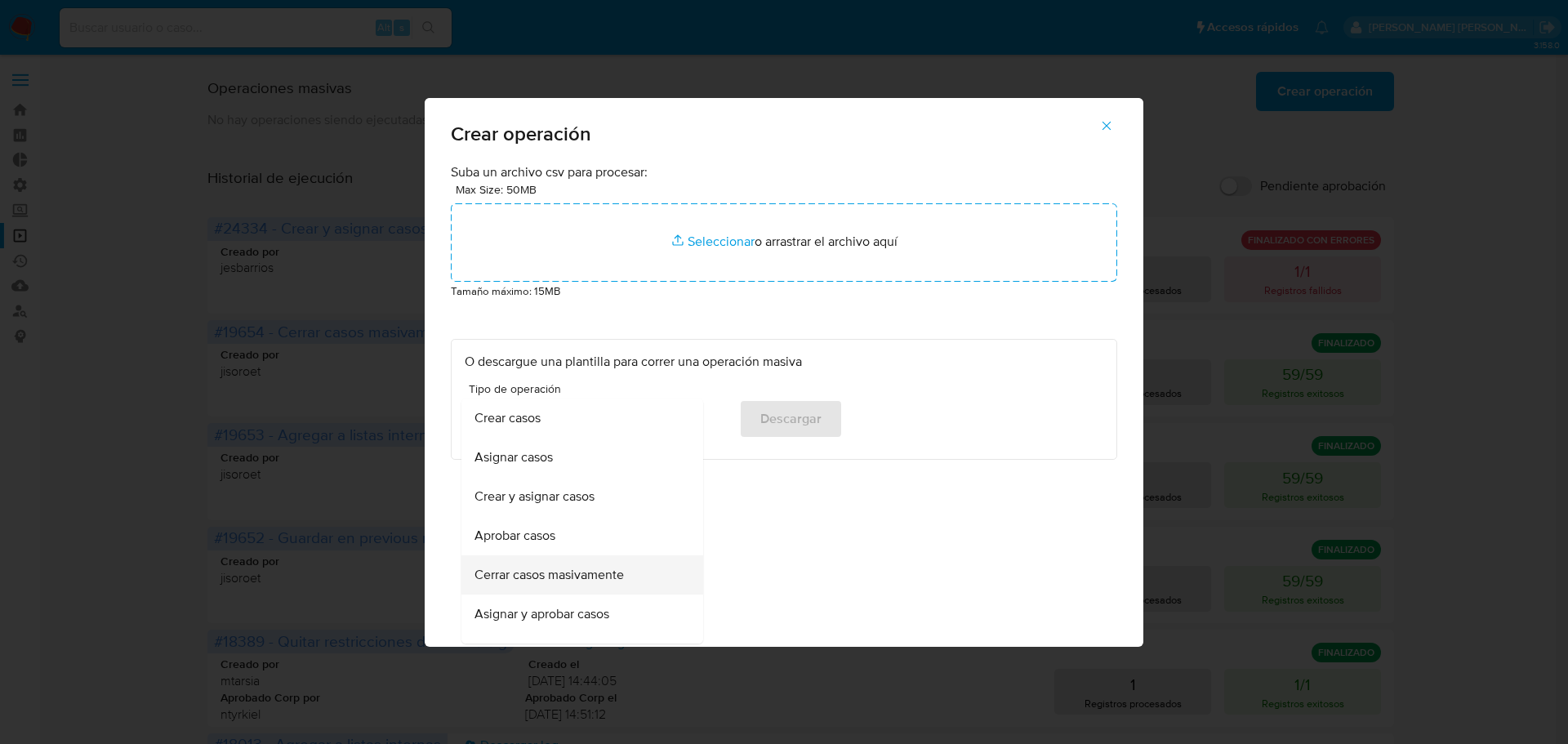
click at [630, 589] on div "Cerrar casos masivamente" at bounding box center [578, 574] width 206 height 39
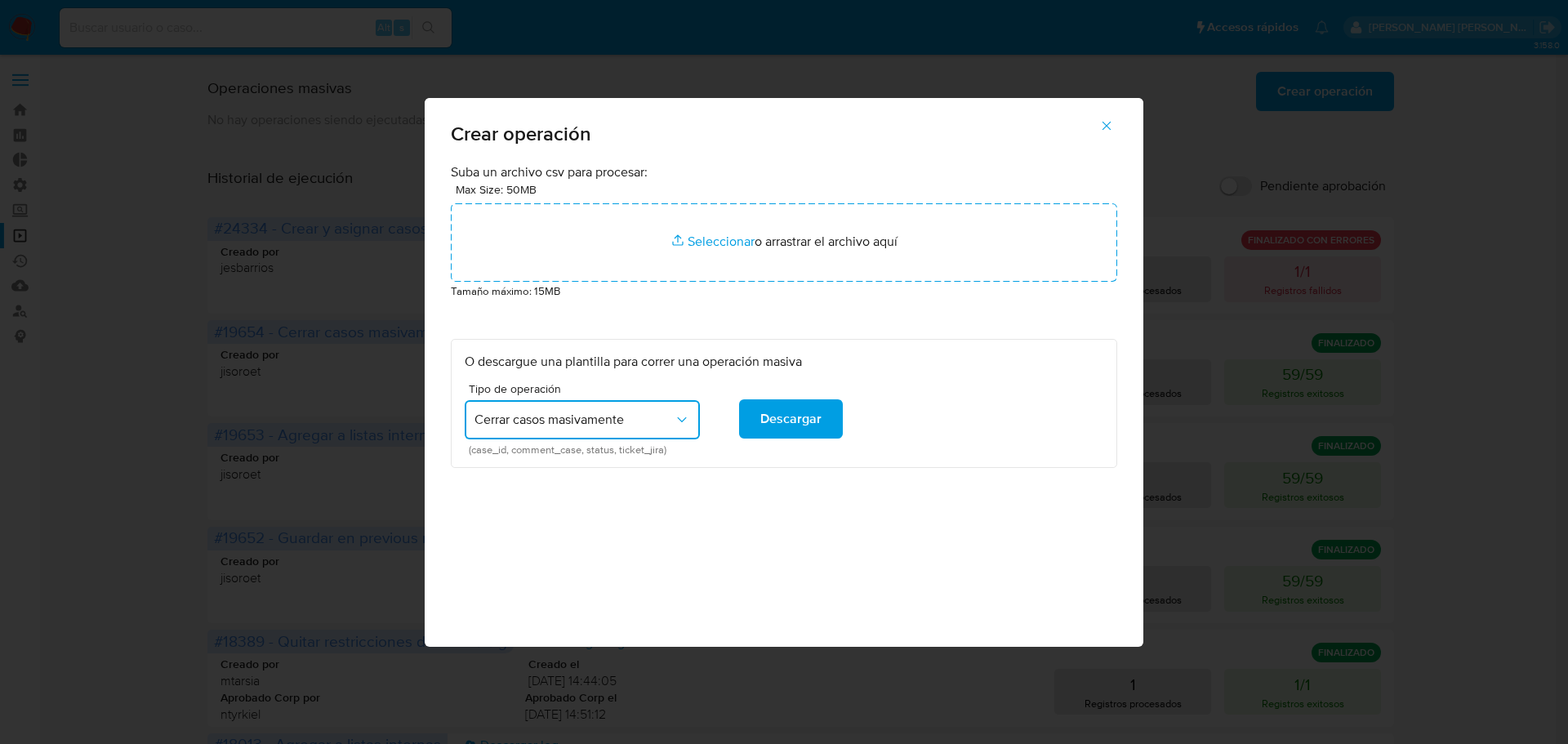
click at [680, 424] on icon "button" at bounding box center [682, 420] width 17 height 17
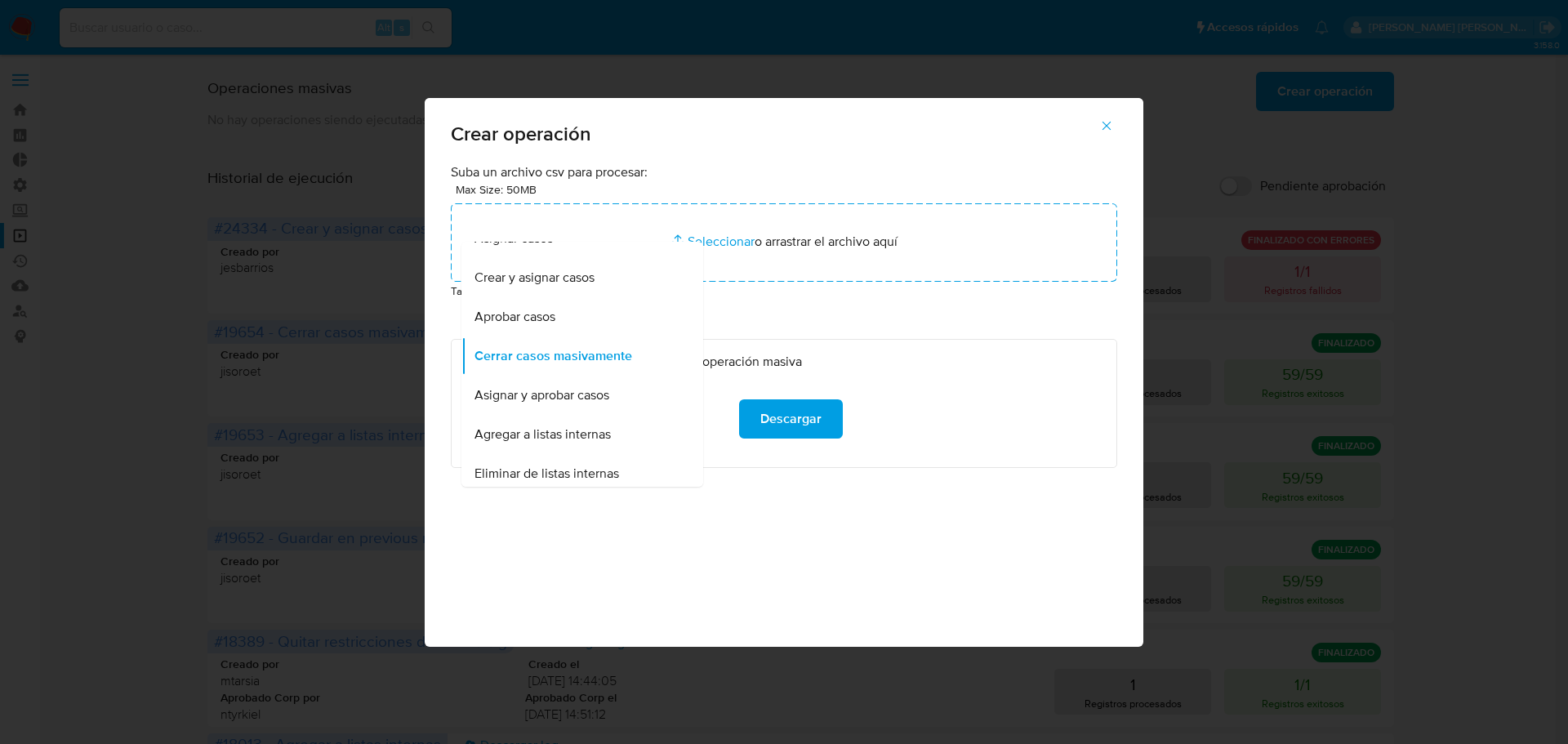
scroll to position [90, 0]
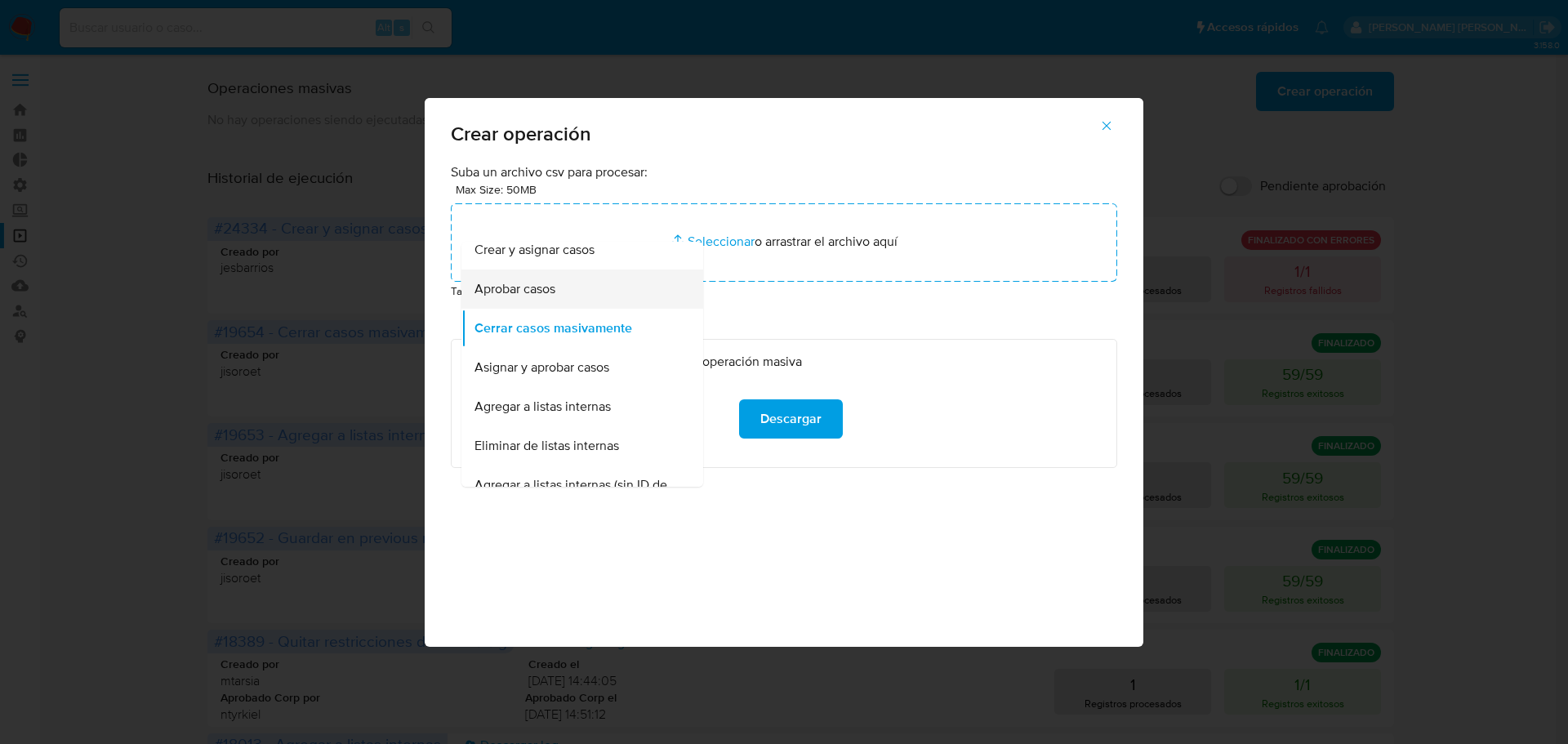
click at [610, 286] on div "Aprobar casos" at bounding box center [578, 289] width 206 height 39
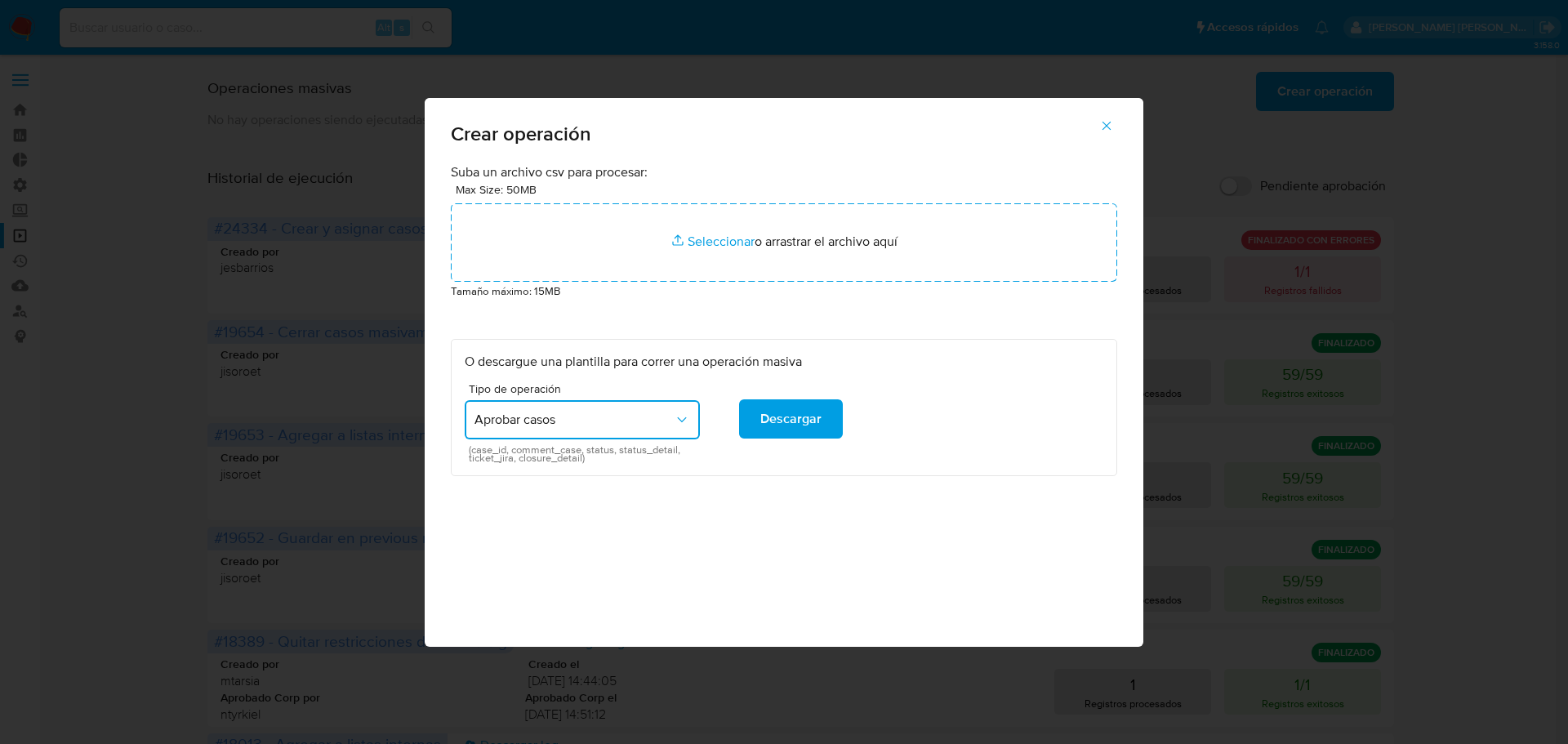
click at [662, 414] on span "Aprobar casos" at bounding box center [574, 420] width 199 height 17
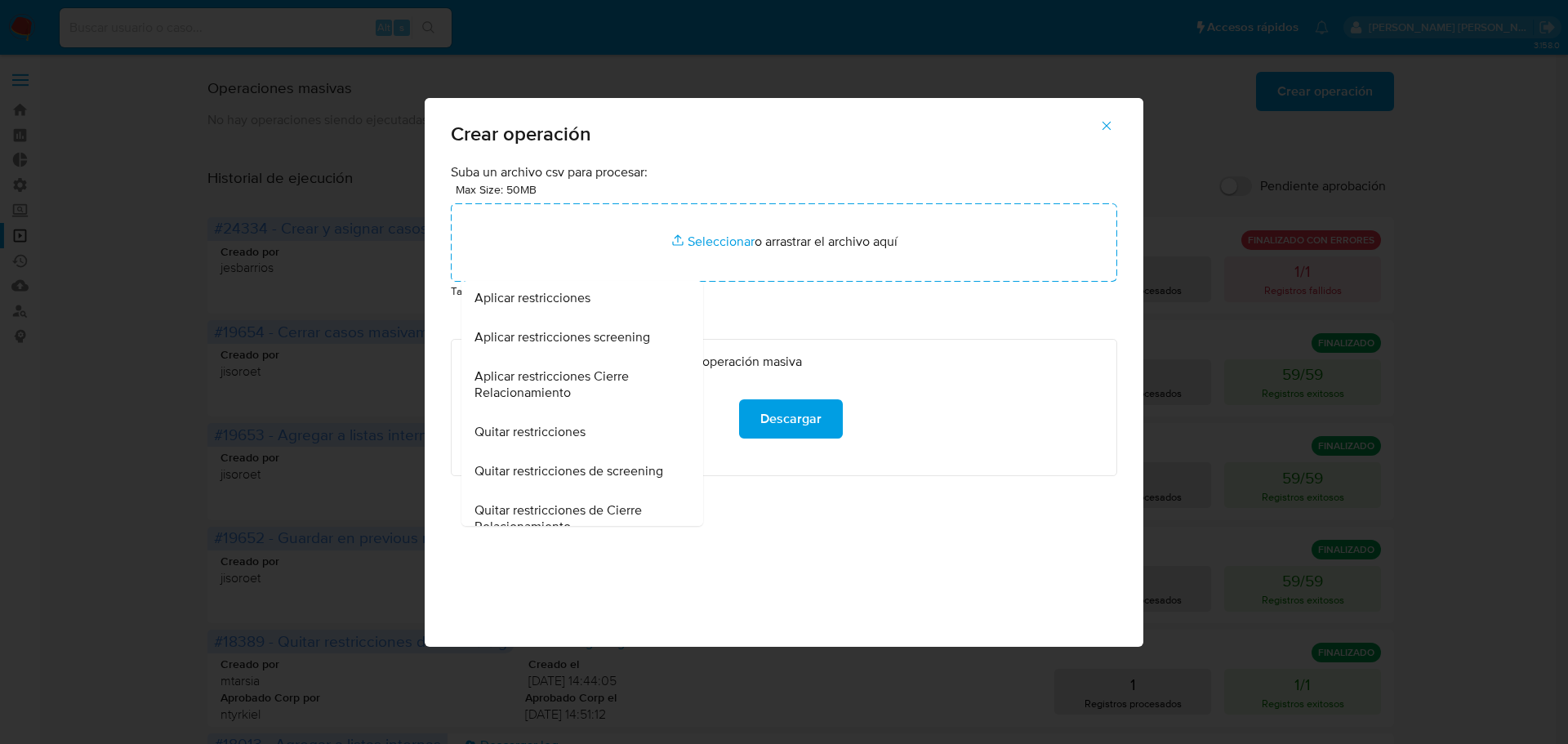
scroll to position [446, 0]
